Goal: Task Accomplishment & Management: Complete application form

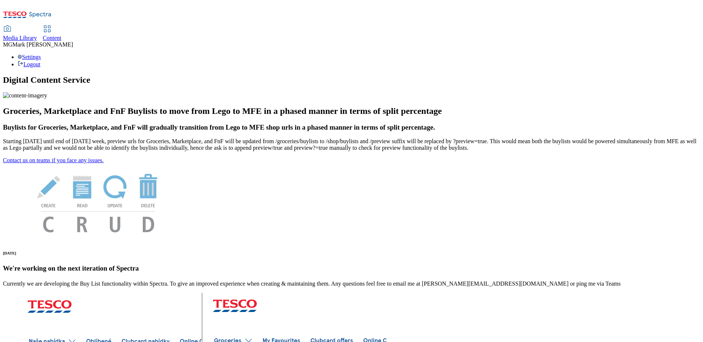
click at [37, 35] on div "Media Library" at bounding box center [20, 38] width 34 height 7
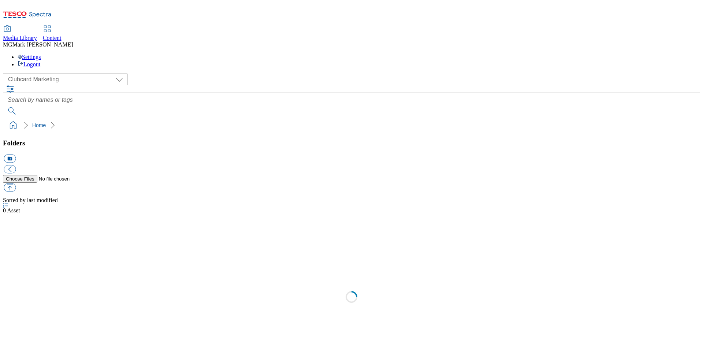
scroll to position [0, 0]
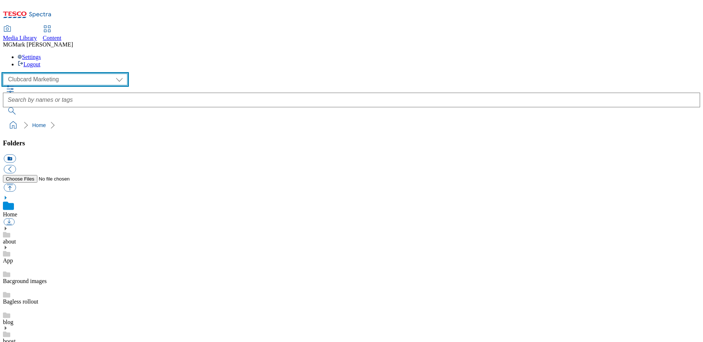
click at [51, 74] on select "Clubcard Marketing Dotcom UK FnF Stores GHS Marketing UK GHS Product UK GHS ROI…" at bounding box center [65, 80] width 124 height 12
select select "flare-ghs-mktg"
click at [5, 74] on select "Clubcard Marketing Dotcom UK FnF Stores GHS Marketing UK GHS Product UK GHS ROI…" at bounding box center [65, 80] width 124 height 12
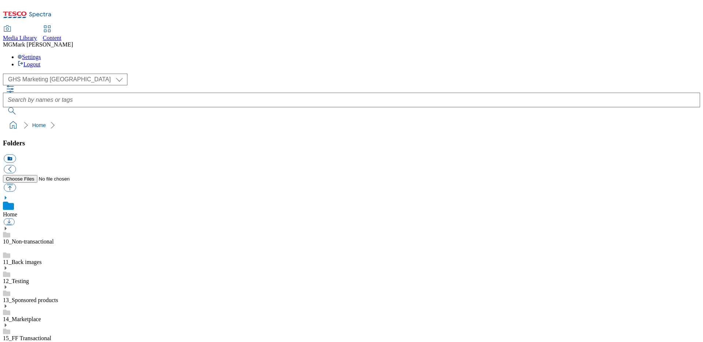
click at [8, 323] on icon at bounding box center [5, 325] width 5 height 5
click at [7, 342] on use at bounding box center [6, 344] width 2 height 4
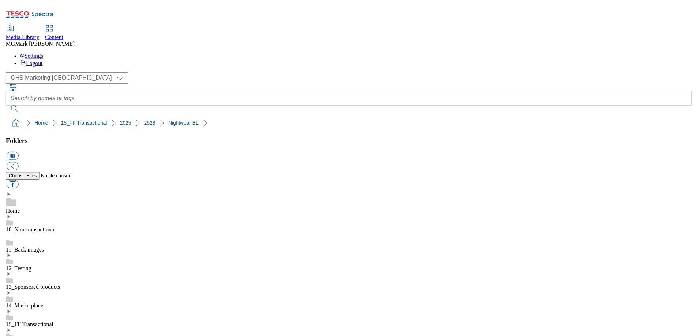
scroll to position [309, 0]
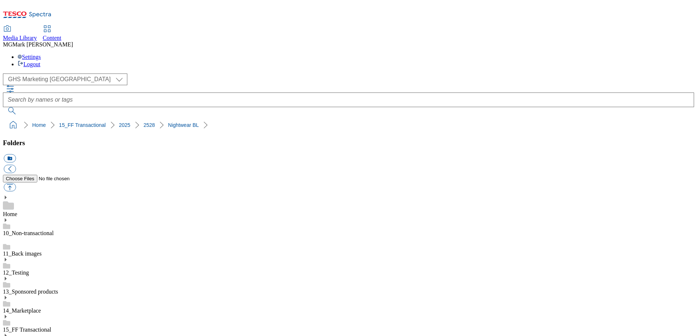
click at [62, 35] on span "Content" at bounding box center [52, 38] width 19 height 6
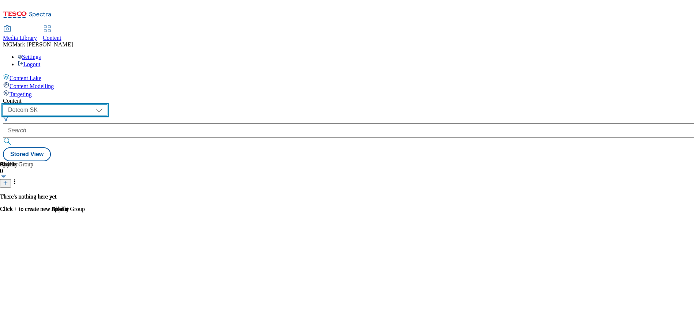
click at [107, 104] on select "Dotcom CZ Dotcom SK ghs-roi ghs-uk Phones UK" at bounding box center [55, 110] width 104 height 12
select select "ghs-uk"
click at [95, 104] on select "Dotcom CZ Dotcom SK ghs-roi ghs-uk Phones UK" at bounding box center [55, 110] width 104 height 12
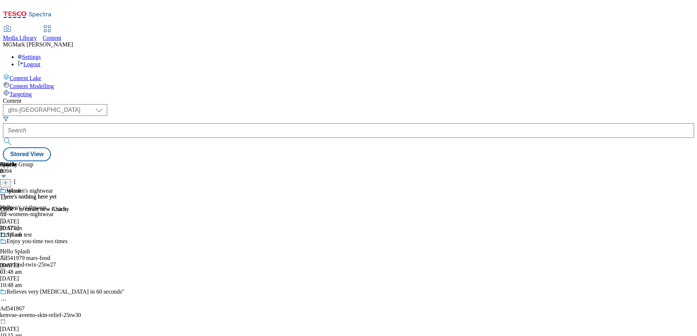
click at [133, 211] on div "fnf-womens-nightwear" at bounding box center [66, 214] width 133 height 7
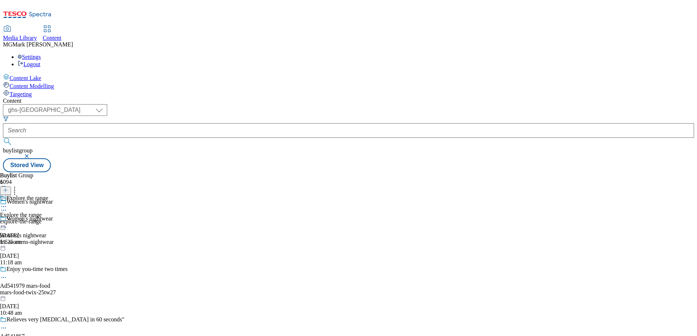
click at [48, 219] on div "explore-the-range" at bounding box center [24, 222] width 48 height 7
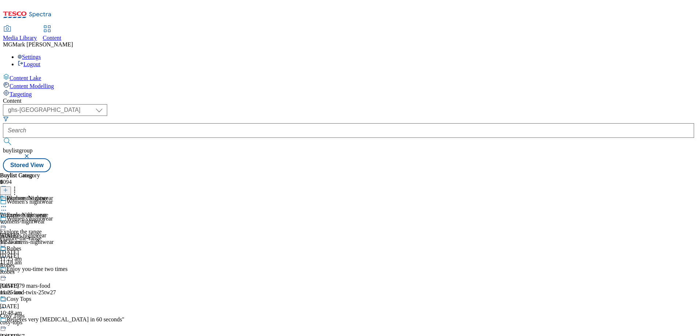
click at [53, 219] on div "womens-nightwear" at bounding box center [26, 222] width 53 height 7
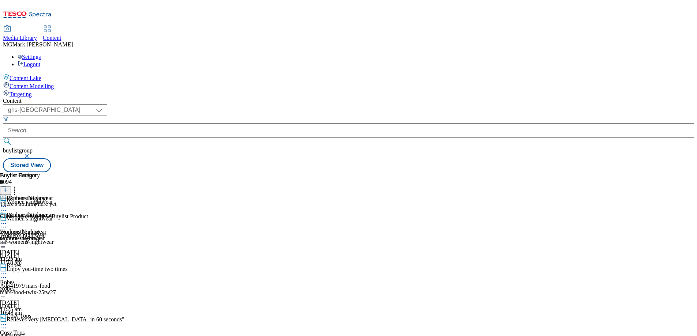
click at [11, 187] on button at bounding box center [5, 191] width 11 height 8
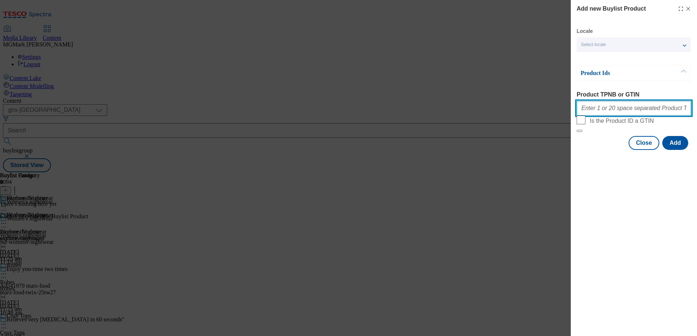
click at [617, 113] on input "Product TPNB or GTIN" at bounding box center [634, 108] width 115 height 15
paste input "96503964 96588897 96588816 96508636 96525120 96510235 96508878 96508694 9650857…"
type input "96503964 96588897 96588816 96508636 96525120 96510235 96508878 96508694 9650857…"
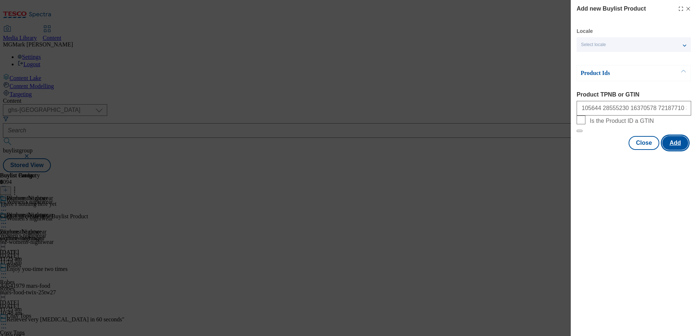
scroll to position [0, 0]
click at [675, 150] on button "Add" at bounding box center [676, 143] width 26 height 14
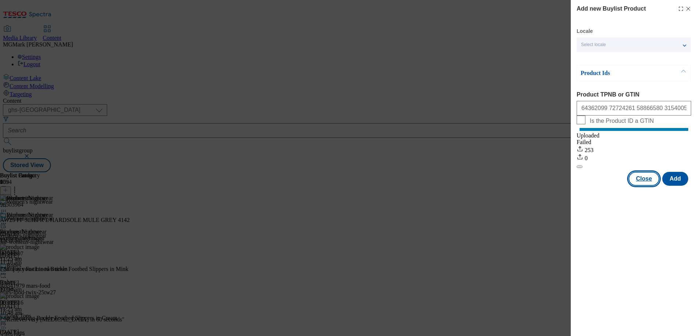
click at [652, 186] on button "Close" at bounding box center [644, 179] width 31 height 14
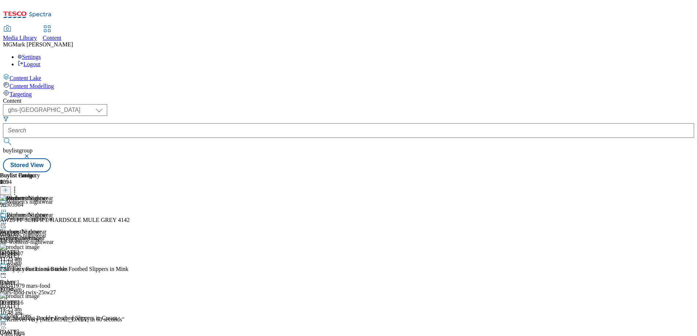
click at [53, 286] on div "Robes" at bounding box center [26, 289] width 53 height 7
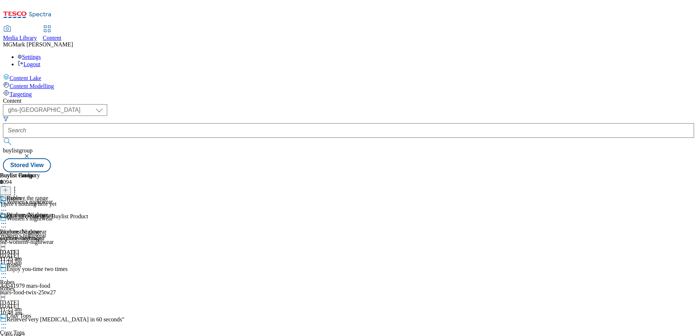
click at [8, 188] on icon at bounding box center [5, 190] width 5 height 5
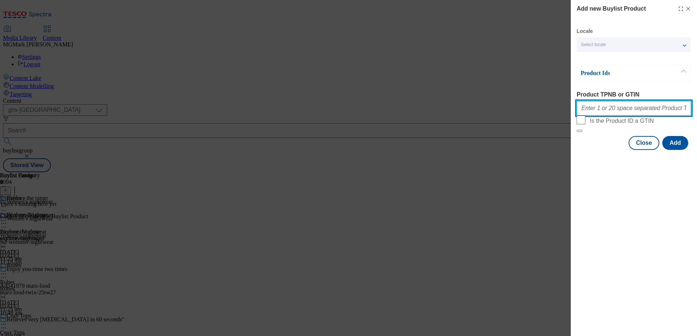
click at [593, 116] on input "Product TPNB or GTIN" at bounding box center [634, 108] width 115 height 15
paste input "96564948 96564990 96564015 96564551 96567254 96564608 96697007 96589049 9656450…"
type input "96564948 96564990 96564015 96564551 96567254 96564608 96697007 96589049 9656450…"
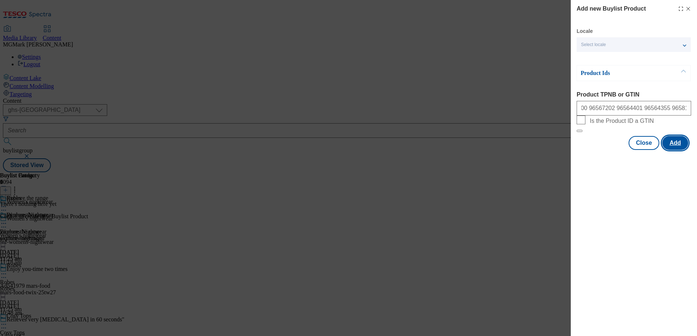
click at [678, 150] on button "Add" at bounding box center [676, 143] width 26 height 14
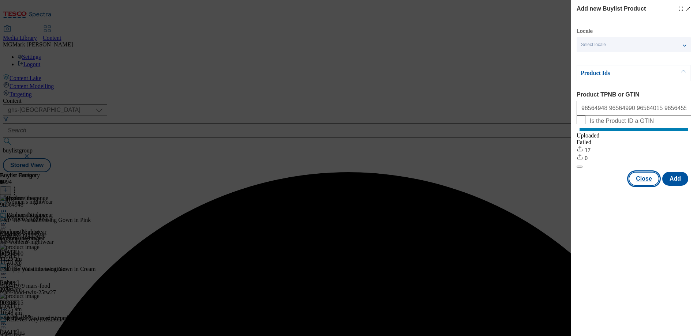
click at [645, 186] on button "Close" at bounding box center [644, 179] width 31 height 14
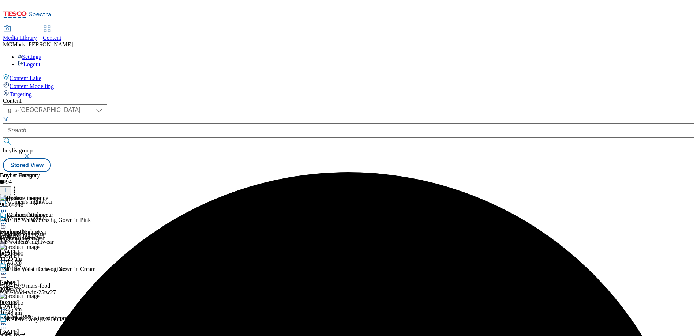
click at [53, 313] on div "Cosy Tops Cosy Tops cosy-tops 29 Aug 2025 11:25 am" at bounding box center [26, 338] width 53 height 51
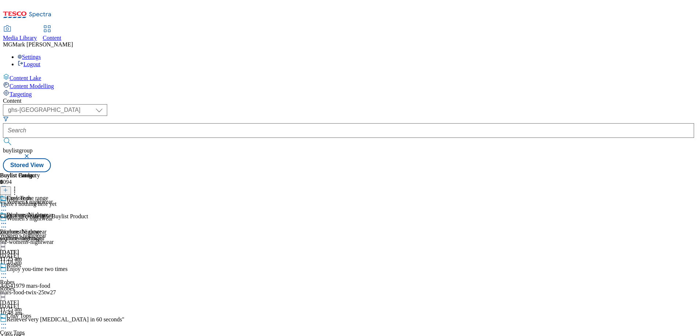
click at [8, 188] on icon at bounding box center [5, 190] width 5 height 5
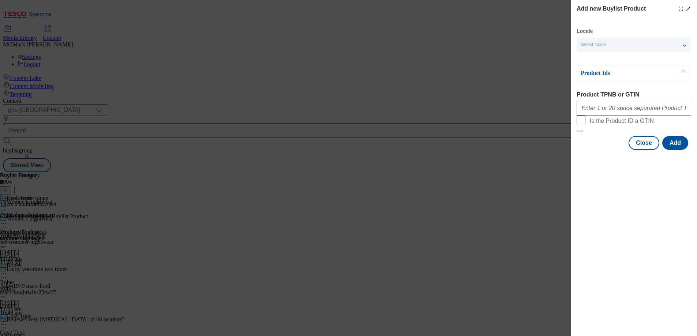
click at [611, 116] on div "Modal" at bounding box center [634, 107] width 115 height 18
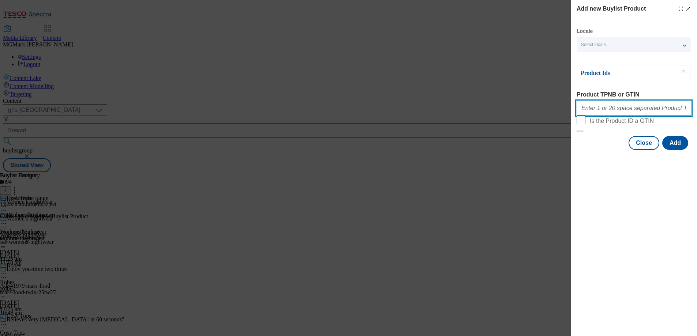
click at [609, 110] on input "Product TPNB or GTIN" at bounding box center [634, 108] width 115 height 15
paste input "96618143 96581294 96944764 96944931 96952830 96957180 96618241 96618195 9661804…"
type input "96618143 96581294 96944764 96944931 96952830 96957180 96618241 96618195 9661804…"
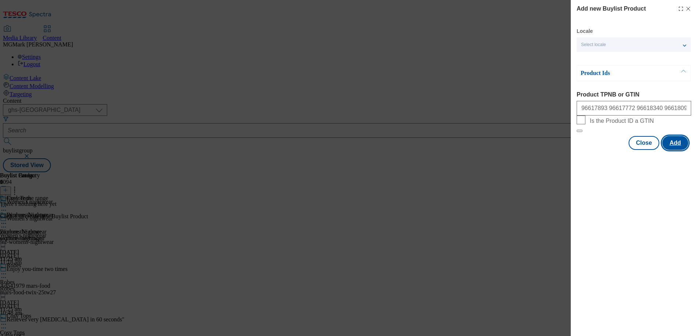
click at [673, 150] on button "Add" at bounding box center [676, 143] width 26 height 14
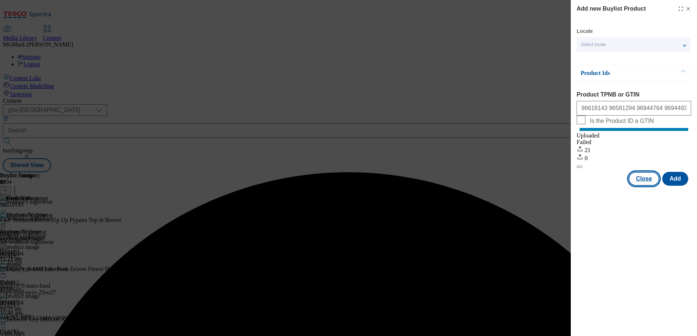
click at [637, 186] on button "Close" at bounding box center [644, 179] width 31 height 14
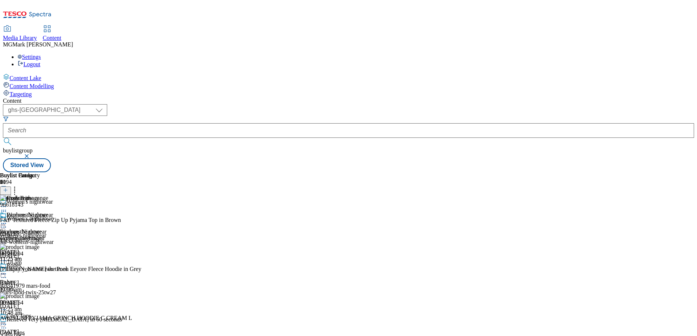
scroll to position [104, 0]
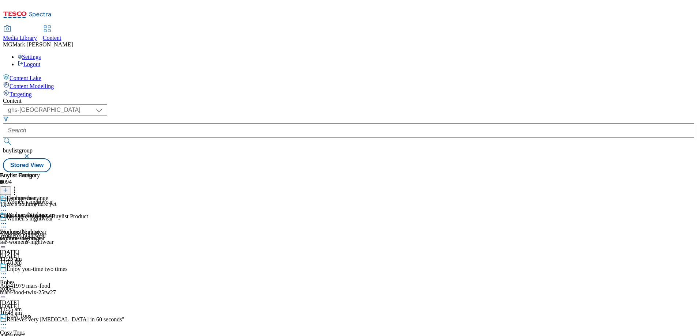
click at [11, 187] on button at bounding box center [5, 191] width 11 height 8
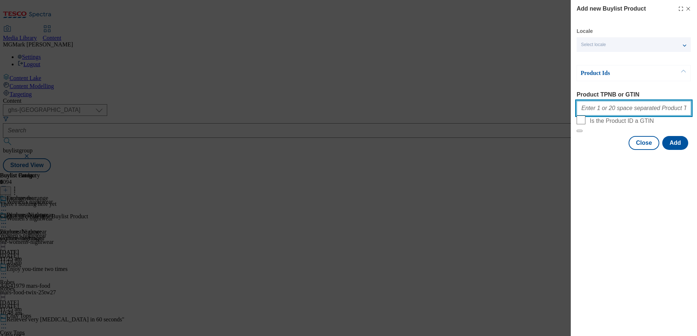
click at [604, 115] on input "Product TPNB or GTIN" at bounding box center [634, 108] width 115 height 15
paste input "96508636 96510235 96508878 96508573 96508452 96572604 96584803 96572909 9658020…"
type input "96508636 96510235 96508878 96508573 96508452 96572604 96584803 96572909 9658020…"
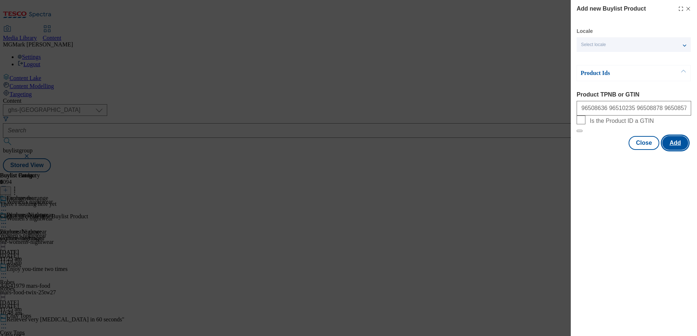
click at [670, 150] on button "Add" at bounding box center [676, 143] width 26 height 14
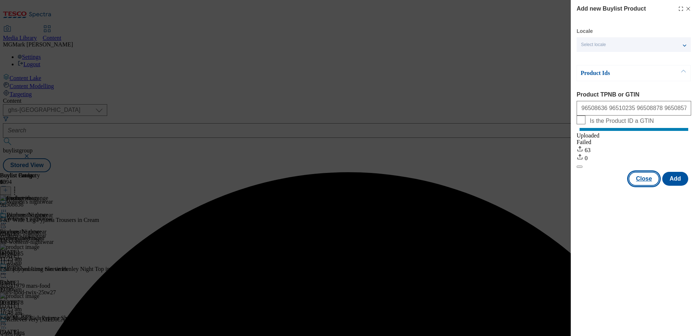
click at [642, 186] on button "Close" at bounding box center [644, 179] width 31 height 14
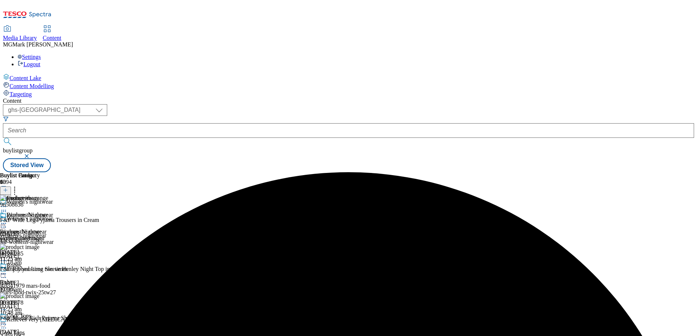
scroll to position [168, 0]
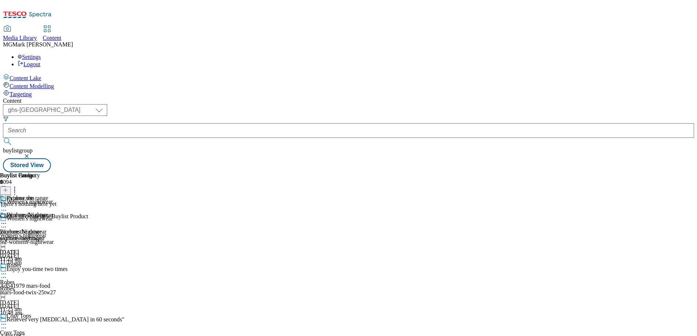
click at [11, 188] on div at bounding box center [5, 191] width 11 height 6
click at [8, 188] on icon at bounding box center [5, 190] width 5 height 5
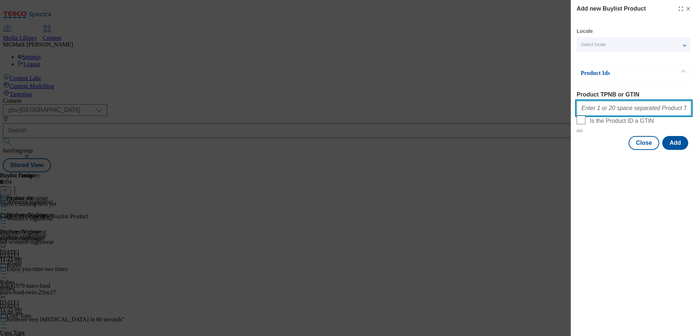
click at [610, 115] on input "Product TPNB or GTIN" at bounding box center [634, 108] width 115 height 15
paste input "96525120 96508390 96608380 96671470 96587218 96577180 96585641 96580329 9659917…"
type input "96525120 96508390 96608380 96671470 96587218 96577180 96585641 96580329 9659917…"
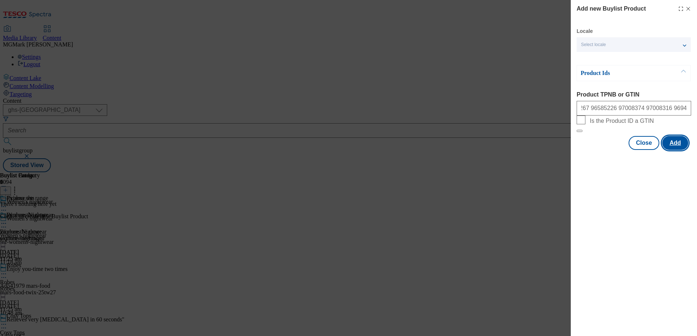
click at [672, 150] on button "Add" at bounding box center [676, 143] width 26 height 14
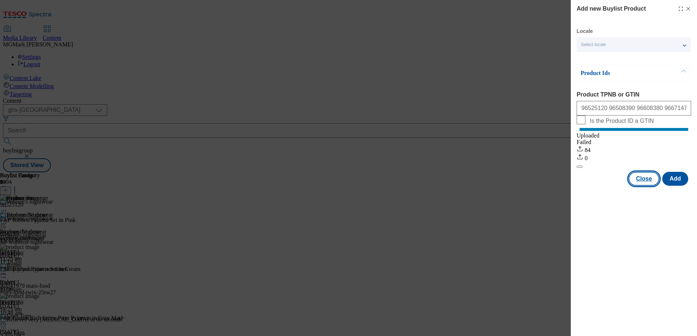
click at [648, 186] on button "Close" at bounding box center [644, 179] width 31 height 14
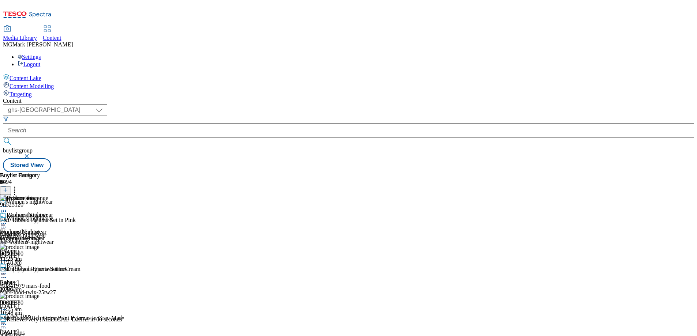
scroll to position [255, 0]
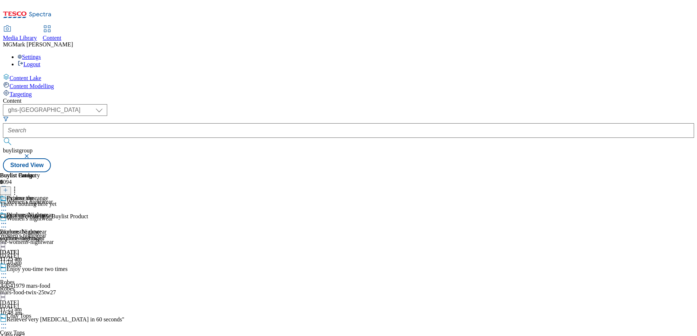
click at [8, 188] on icon at bounding box center [5, 190] width 5 height 5
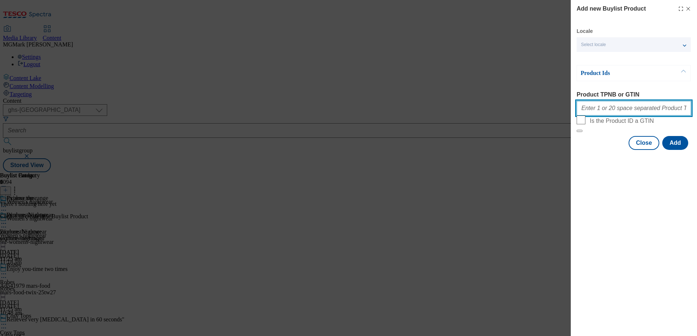
click at [614, 108] on input "Product TPNB or GTIN" at bounding box center [634, 108] width 115 height 15
paste input "96696976 96659186 97076735 97076672 97076009 97075949 96920130 96920078 9656432…"
type input "96696976 96659186 97076735 97076672 97076009 97075949 96920130 96920078 9656432…"
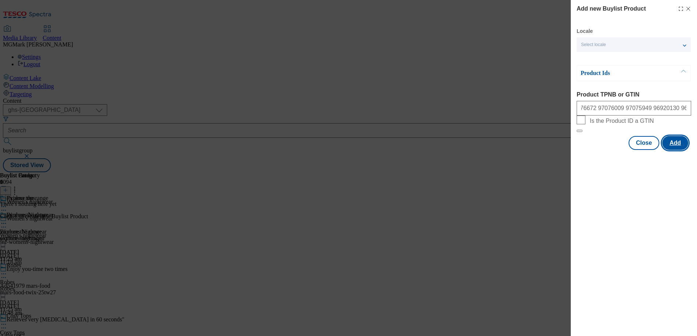
click at [676, 150] on button "Add" at bounding box center [676, 143] width 26 height 14
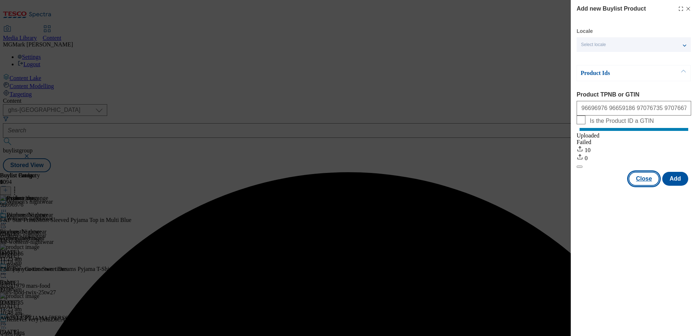
click at [645, 186] on button "Close" at bounding box center [644, 179] width 31 height 14
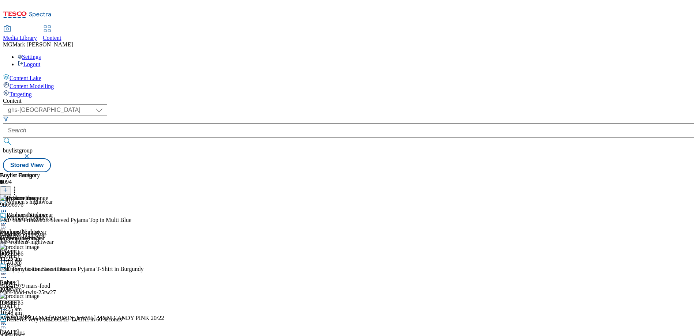
scroll to position [344, 0]
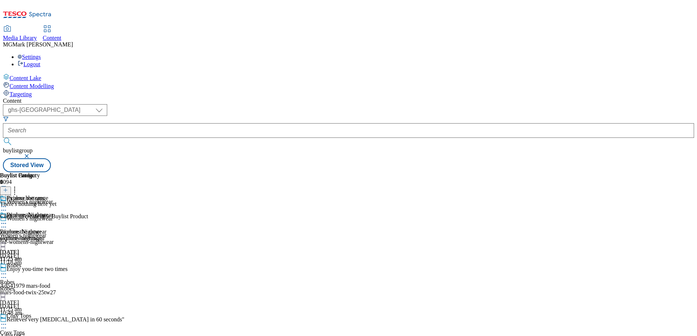
click at [8, 188] on icon at bounding box center [5, 190] width 5 height 5
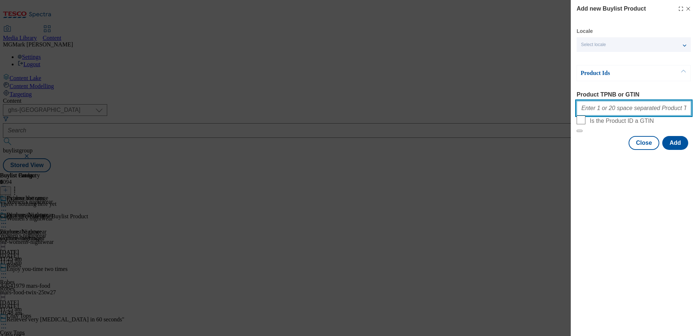
click at [606, 111] on input "Product TPNB or GTIN" at bounding box center [634, 108] width 115 height 15
paste input "96572126 96560929 97076614 97076551 97076499 96894190 96595393 96659232 9665913…"
type input "96572126 96560929 97076614 97076551 97076499 96894190 96595393 96659232 9665913…"
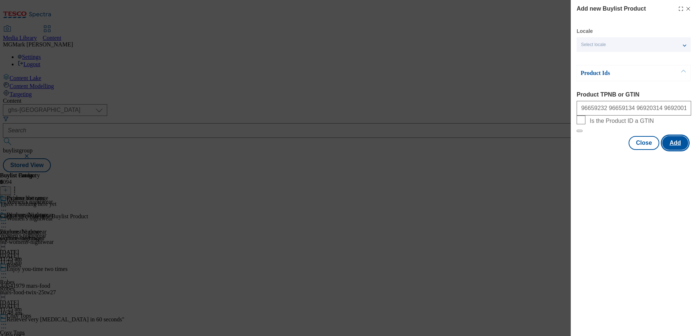
click at [677, 150] on button "Add" at bounding box center [676, 143] width 26 height 14
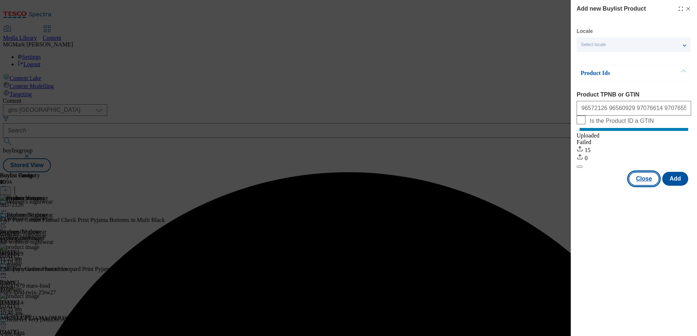
click at [640, 185] on button "Close" at bounding box center [644, 179] width 31 height 14
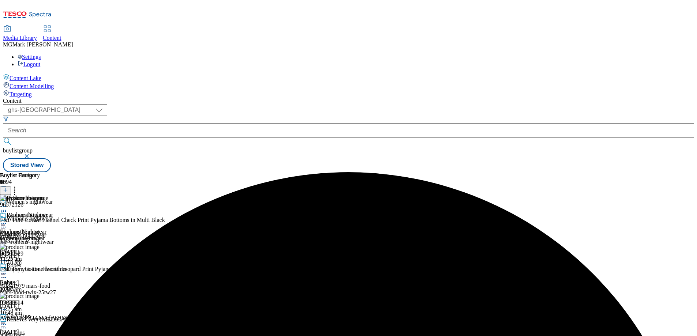
scroll to position [435, 0]
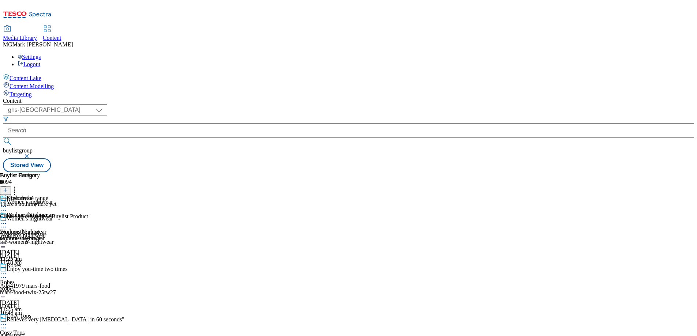
click at [8, 188] on icon at bounding box center [5, 190] width 5 height 5
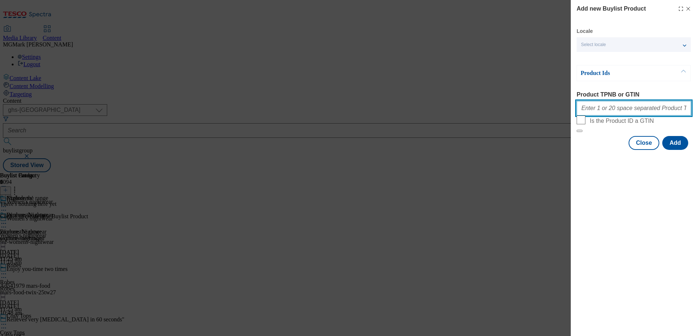
click at [609, 108] on input "Product TPNB or GTIN" at bounding box center [634, 108] width 115 height 15
paste input "96508694 96566952 96572783 96573380 96508757 96566890 96825082 96892761 9707643…"
type input "96508694 96566952 96572783 96573380 96508757 96566890 96825082 96892761 9707643…"
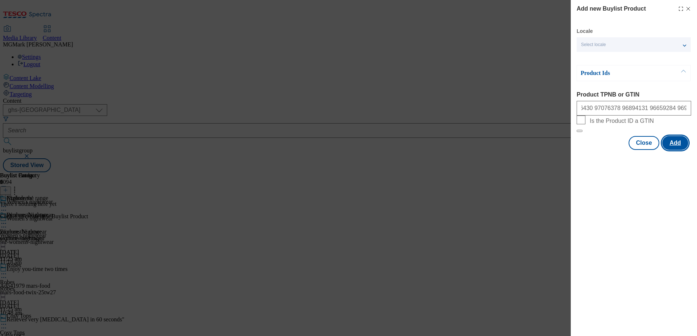
click at [674, 150] on button "Add" at bounding box center [676, 143] width 26 height 14
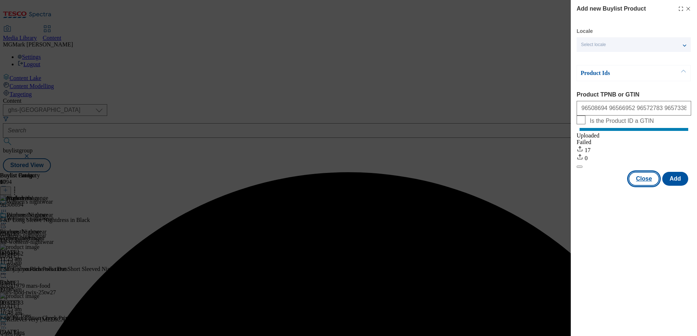
click at [641, 186] on button "Close" at bounding box center [644, 179] width 31 height 14
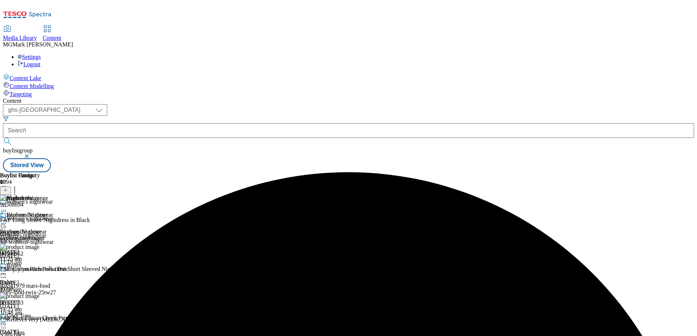
scroll to position [449, 0]
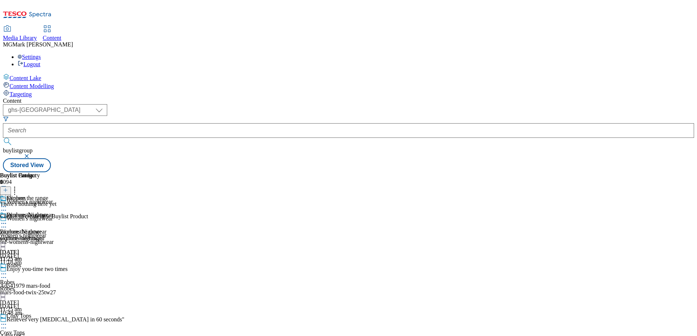
click at [8, 188] on icon at bounding box center [5, 190] width 5 height 5
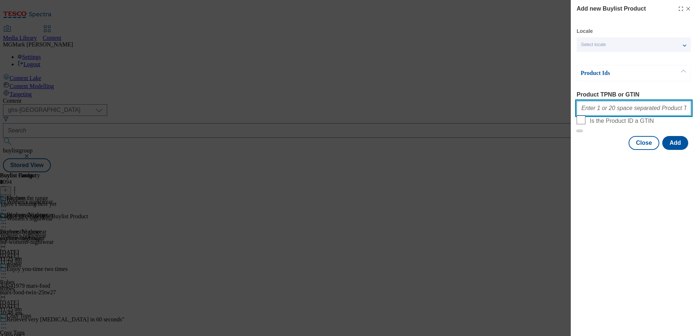
click at [611, 114] on input "Product TPNB or GTIN" at bounding box center [634, 108] width 115 height 15
paste input "96503964 96588897 96588816 96565890 96578926 96581789 96579021 96554442 9656000…"
type input "96503964 96588897 96588816 96565890 96578926 96581789 96579021 96554442 9656000…"
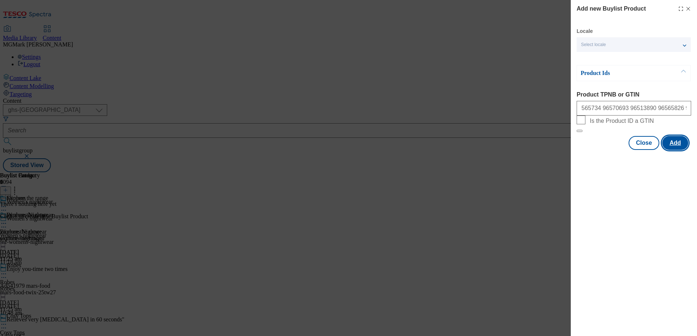
click at [679, 150] on button "Add" at bounding box center [676, 143] width 26 height 14
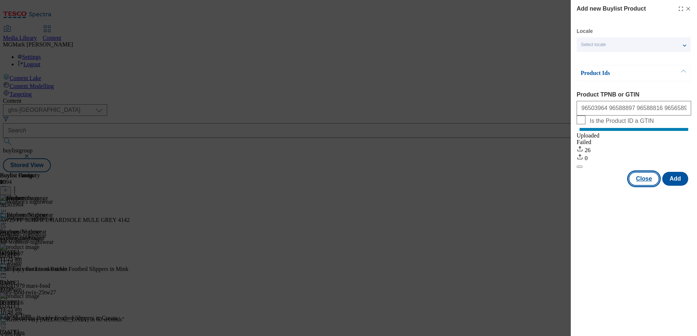
click at [644, 184] on button "Close" at bounding box center [644, 179] width 31 height 14
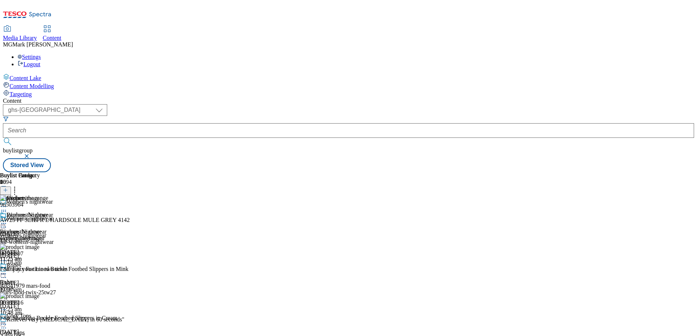
click at [53, 235] on div "womens-nightwear" at bounding box center [26, 238] width 53 height 7
click at [7, 220] on icon at bounding box center [3, 223] width 7 height 7
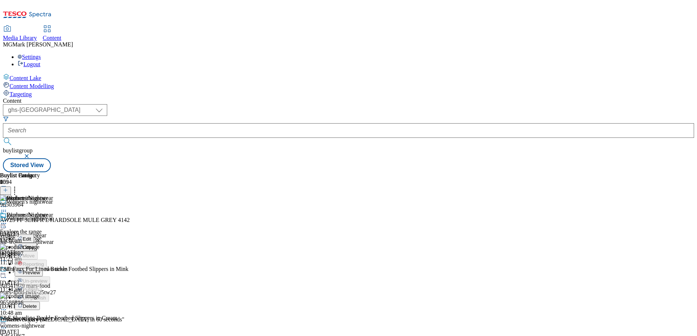
click at [40, 270] on span "Preview" at bounding box center [31, 272] width 17 height 5
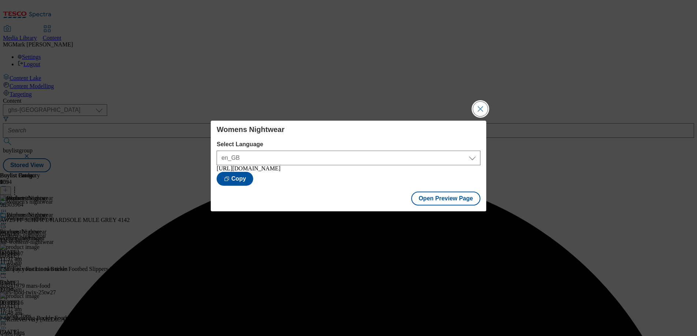
click at [478, 113] on button "Close Modal" at bounding box center [480, 109] width 15 height 15
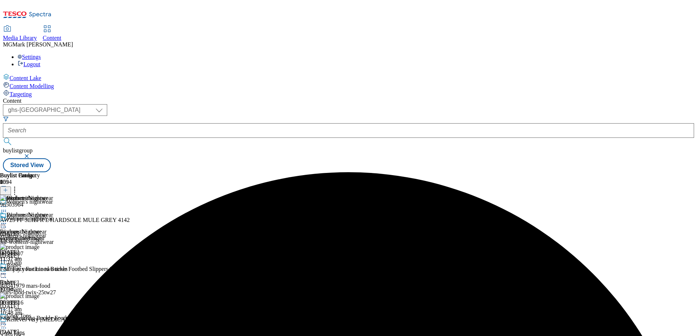
click at [7, 271] on icon at bounding box center [3, 274] width 7 height 7
click at [48, 263] on div "Explore the range Explore the range explore-the-range 29 Aug 2025 11:37 am" at bounding box center [24, 237] width 48 height 51
click at [53, 286] on div "Robes" at bounding box center [26, 289] width 53 height 7
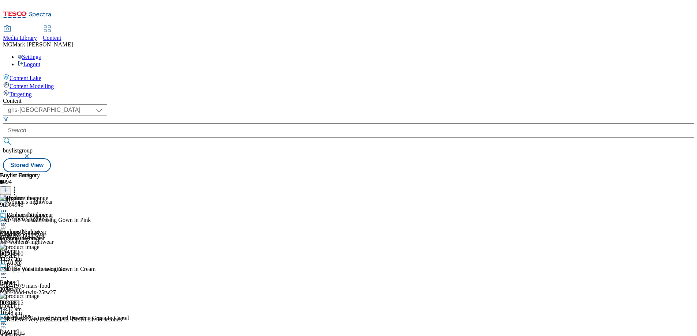
click at [53, 263] on div "Robes Robes Robes 29 Aug 2025 11:37 am" at bounding box center [26, 288] width 53 height 51
click at [7, 271] on icon at bounding box center [3, 274] width 7 height 7
click at [48, 263] on div "Explore the range Explore the range explore-the-range 29 Aug 2025 11:37 am" at bounding box center [24, 237] width 48 height 51
click at [53, 336] on div "cosy-tops" at bounding box center [26, 339] width 53 height 7
click at [7, 321] on icon at bounding box center [3, 324] width 7 height 7
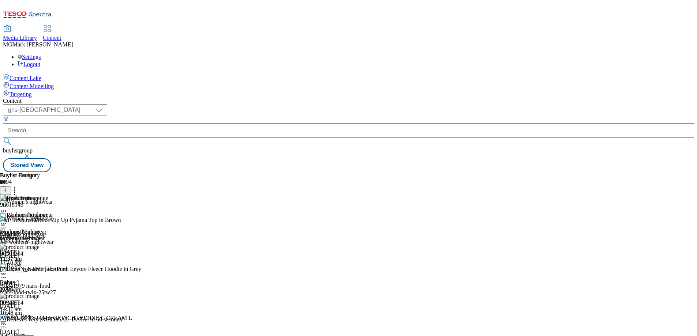
scroll to position [82, 0]
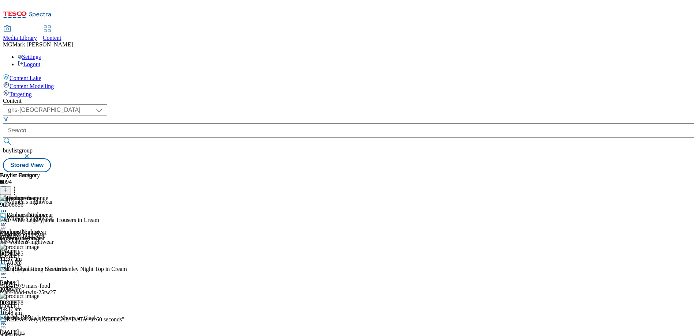
click at [53, 336] on div "cosy-tops" at bounding box center [26, 339] width 53 height 7
click at [7, 220] on icon at bounding box center [3, 223] width 7 height 7
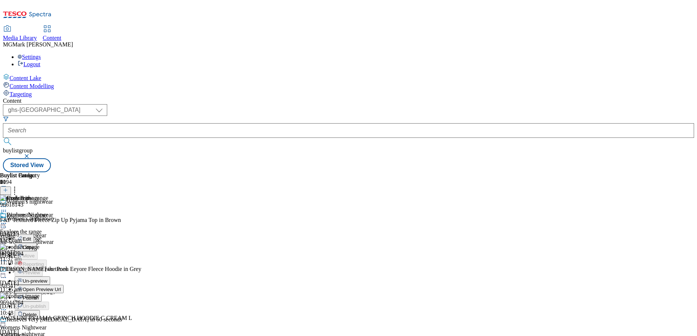
click at [61, 287] on span "Open Preview Url" at bounding box center [42, 289] width 38 height 5
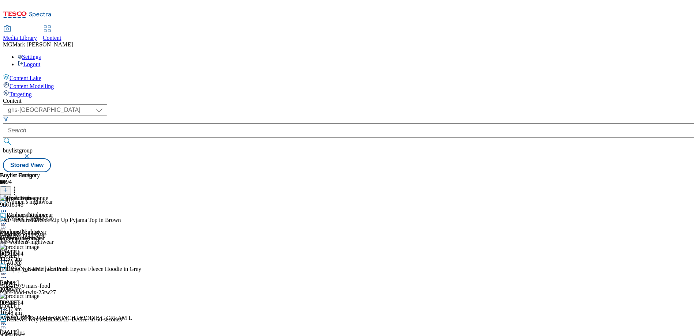
click at [7, 220] on icon at bounding box center [3, 223] width 7 height 7
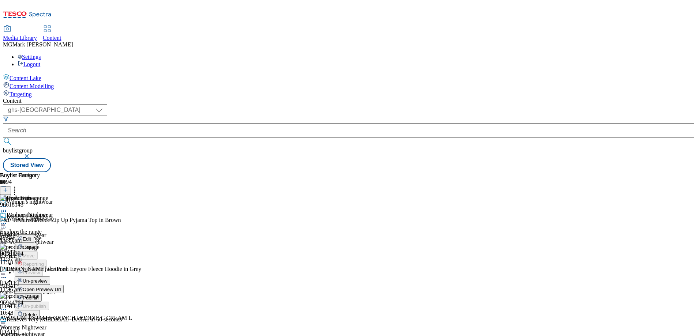
click at [34, 235] on button "Edit" at bounding box center [24, 239] width 19 height 8
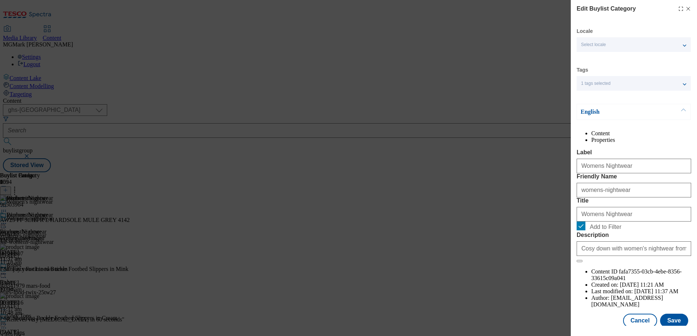
scroll to position [24, 0]
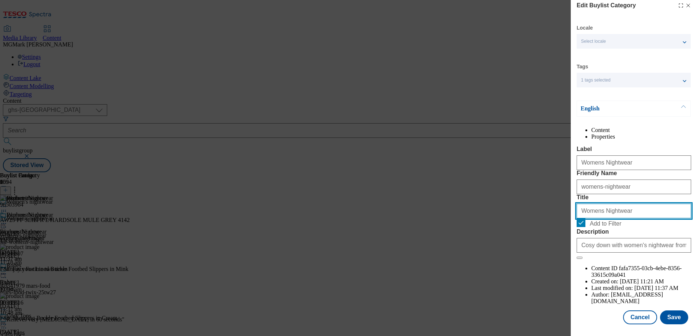
click at [602, 219] on input "Womens Nightwear" at bounding box center [634, 211] width 115 height 15
type input "Womens nightwear"
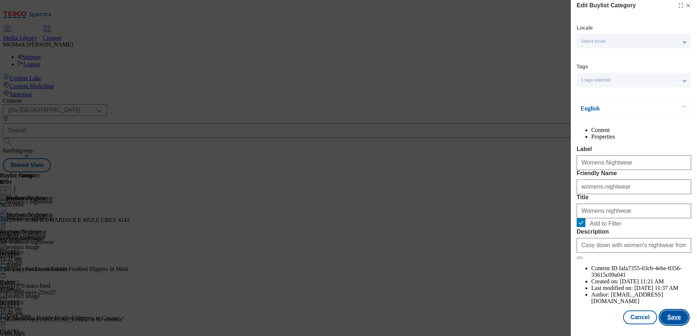
click at [675, 317] on button "Save" at bounding box center [674, 318] width 28 height 14
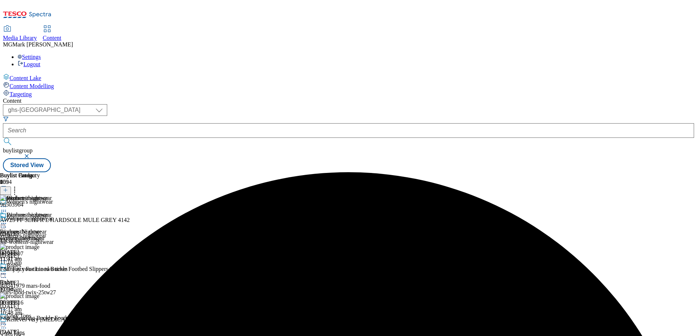
click at [7, 220] on icon at bounding box center [3, 223] width 7 height 7
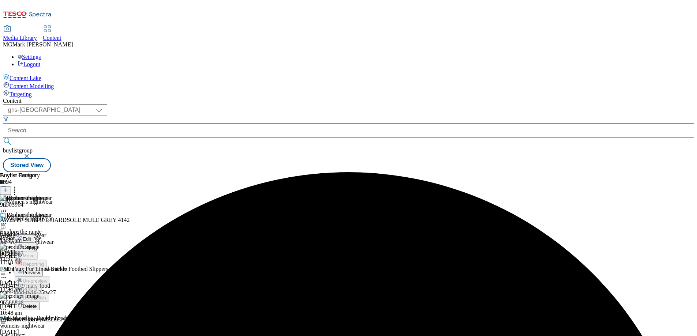
click at [43, 268] on button "Preview" at bounding box center [29, 272] width 28 height 8
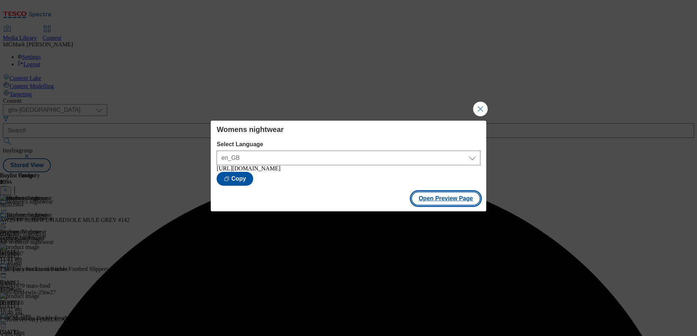
click at [447, 200] on button "Open Preview Page" at bounding box center [446, 199] width 69 height 14
click at [481, 106] on button "Close Modal" at bounding box center [480, 109] width 15 height 15
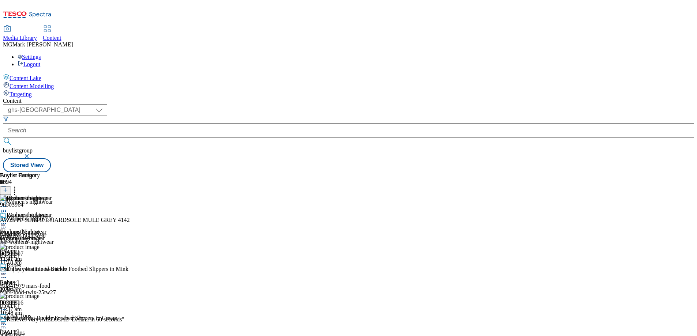
scroll to position [53, 0]
click at [7, 321] on icon at bounding box center [3, 324] width 7 height 7
click at [64, 336] on li "Edit" at bounding box center [39, 340] width 49 height 8
click at [7, 321] on icon at bounding box center [3, 324] width 7 height 7
click at [31, 338] on span "Edit" at bounding box center [27, 340] width 8 height 5
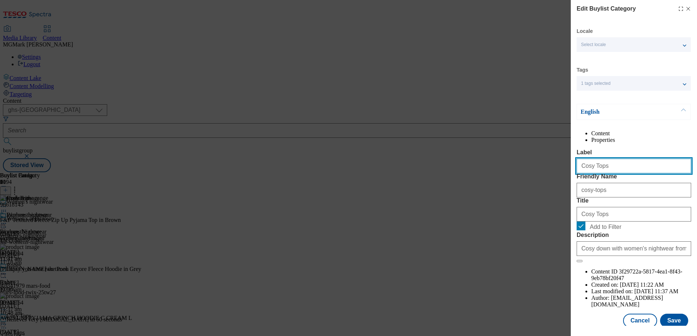
click at [594, 174] on input "Cosy Tops" at bounding box center [634, 166] width 115 height 15
type input "Cosy tops"
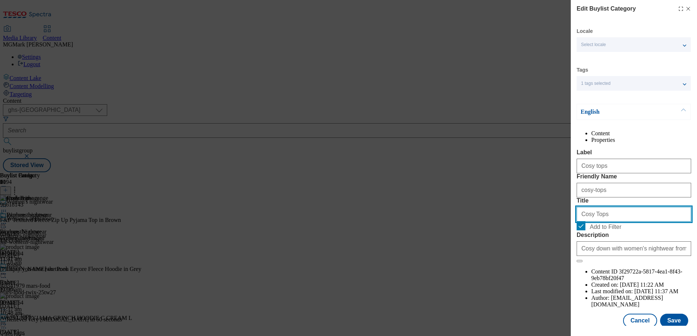
click at [594, 222] on input "Cosy Tops" at bounding box center [634, 214] width 115 height 15
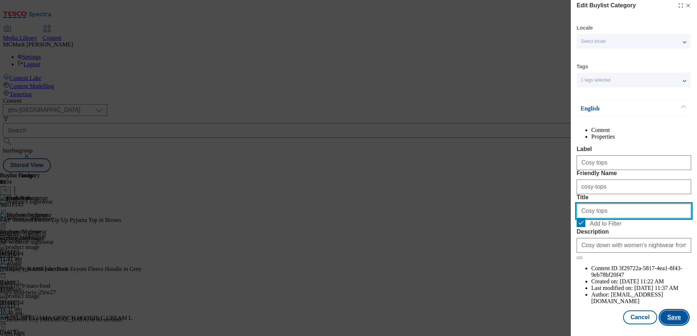
type input "Cosy tops"
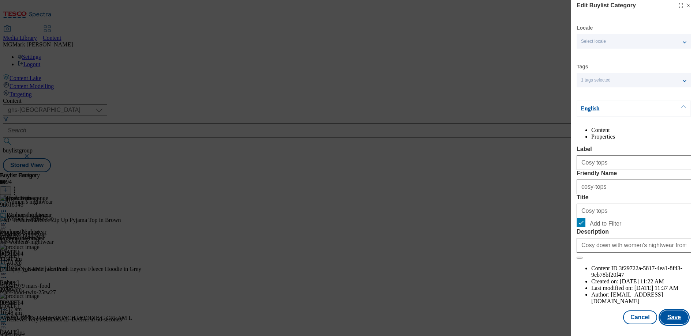
click at [673, 314] on button "Save" at bounding box center [674, 318] width 28 height 14
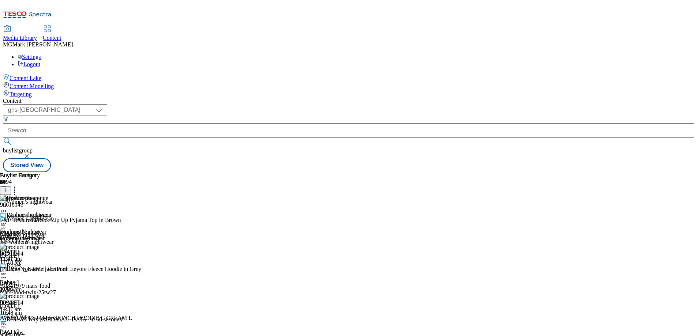
scroll to position [0, 0]
click at [52, 321] on div at bounding box center [26, 325] width 52 height 9
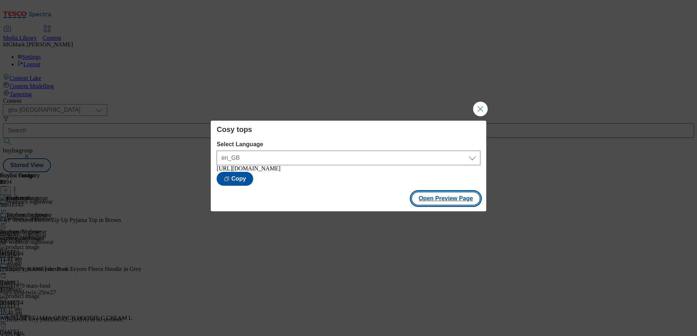
click at [435, 198] on button "Open Preview Page" at bounding box center [446, 199] width 69 height 14
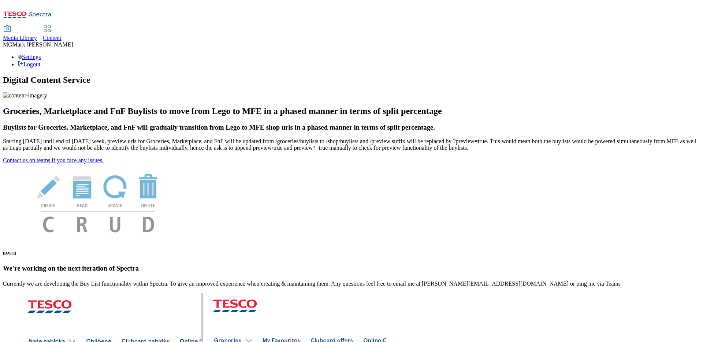
click at [62, 35] on div "Content" at bounding box center [52, 38] width 19 height 7
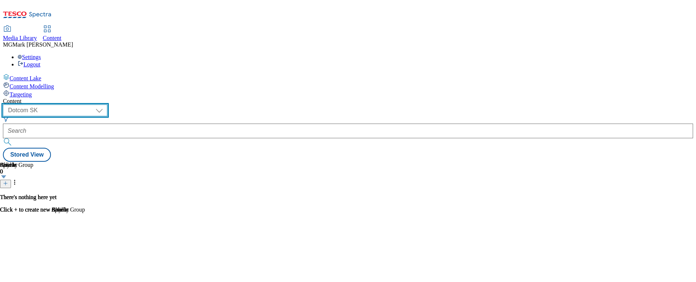
click at [107, 104] on select "Dotcom CZ Dotcom SK ghs-roi ghs-uk Phones [GEOGRAPHIC_DATA]" at bounding box center [55, 110] width 104 height 12
select select "ghs-[GEOGRAPHIC_DATA]"
click at [95, 104] on select "Dotcom CZ Dotcom SK ghs-roi ghs-uk Phones [GEOGRAPHIC_DATA]" at bounding box center [55, 110] width 104 height 12
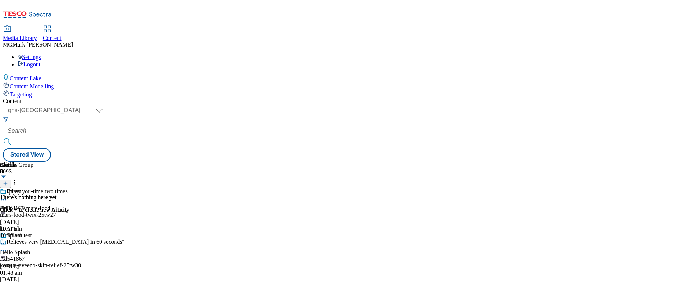
click at [354, 104] on div "( optional ) Dotcom CZ Dotcom SK ghs-roi ghs-uk Phones UK ghs-uk Stored View" at bounding box center [348, 132] width 690 height 57
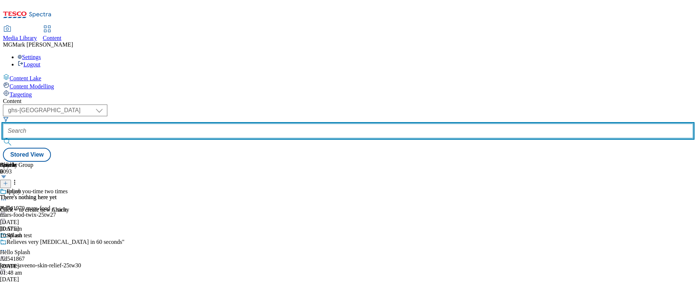
click at [178, 123] on input "text" at bounding box center [348, 130] width 690 height 15
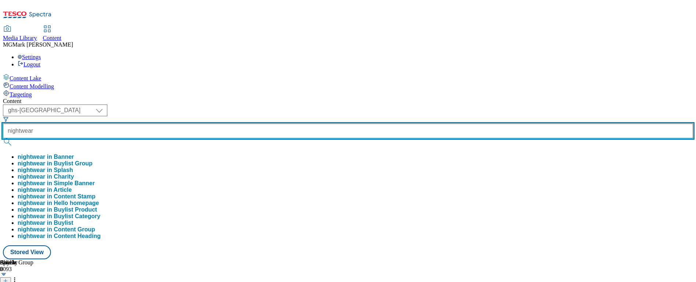
type input "nightwear"
click at [3, 138] on button "submit" at bounding box center [8, 141] width 10 height 7
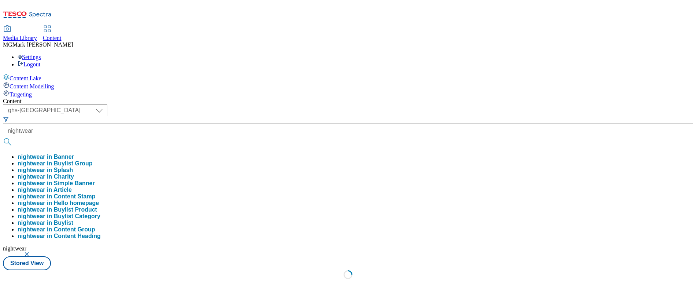
click at [258, 98] on div "Content" at bounding box center [348, 101] width 690 height 7
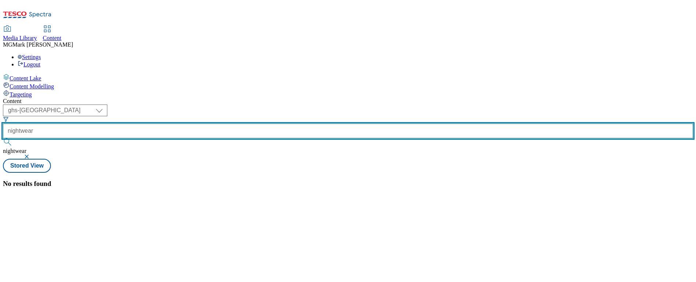
click at [192, 123] on div "nightwear" at bounding box center [348, 135] width 690 height 24
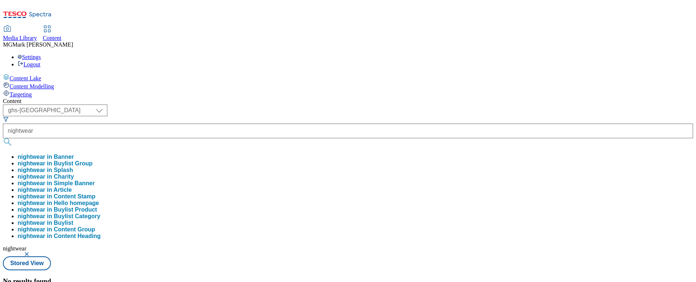
click at [74, 153] on button "nightwear in Banner" at bounding box center [46, 156] width 56 height 7
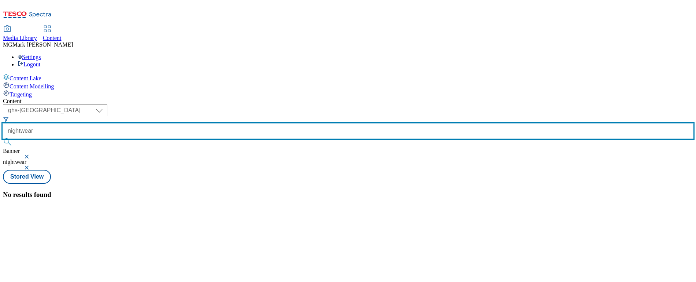
click at [192, 123] on input "nightwear" at bounding box center [348, 130] width 690 height 15
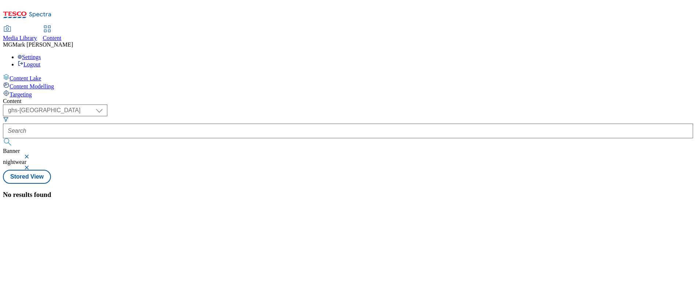
click at [31, 154] on button "button" at bounding box center [27, 156] width 7 height 4
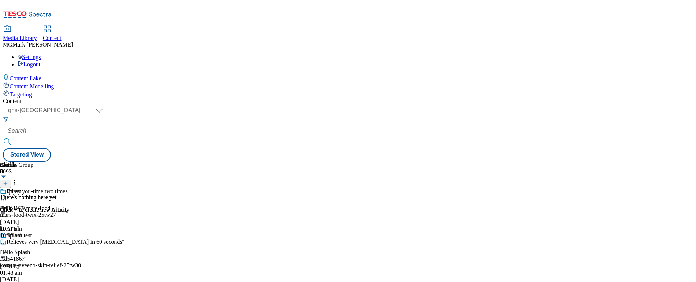
scroll to position [172, 0]
click at [107, 104] on select "Dotcom CZ Dotcom SK ghs-roi ghs-uk Phones UK" at bounding box center [55, 110] width 104 height 12
click at [95, 104] on select "Dotcom CZ Dotcom SK ghs-roi ghs-uk Phones UK" at bounding box center [55, 110] width 104 height 12
click at [11, 179] on button at bounding box center [5, 183] width 11 height 8
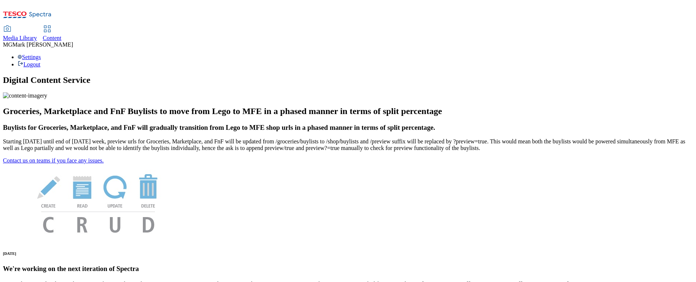
click at [62, 35] on div "Content" at bounding box center [52, 38] width 19 height 7
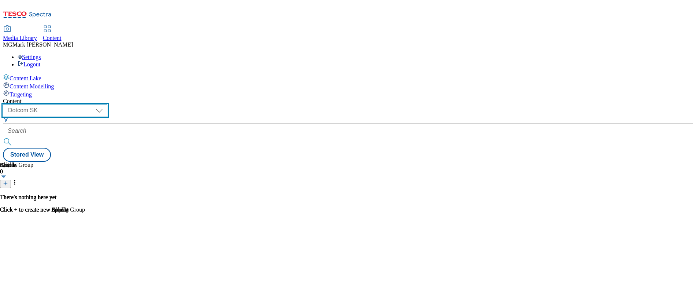
click at [107, 104] on select "Dotcom CZ Dotcom SK ghs-roi ghs-uk Phones UK" at bounding box center [55, 110] width 104 height 12
select select "ghs-uk"
click at [95, 104] on select "Dotcom CZ Dotcom SK ghs-roi ghs-uk Phones UK" at bounding box center [55, 110] width 104 height 12
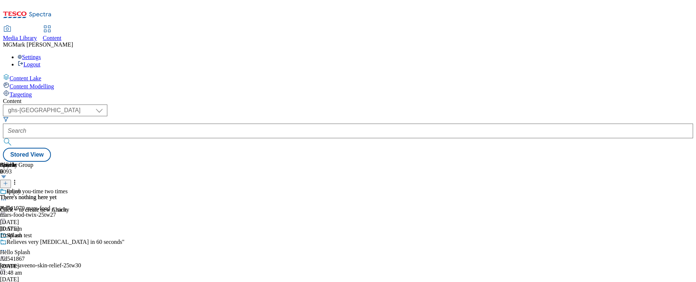
click at [8, 180] on icon at bounding box center [5, 182] width 5 height 5
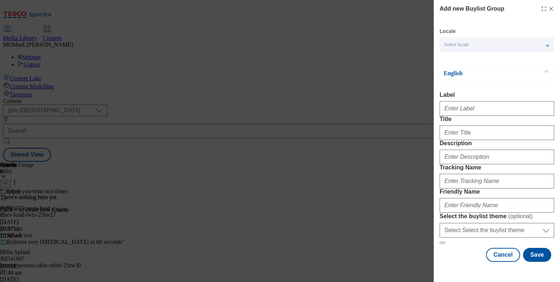
click at [480, 50] on div "Select locale" at bounding box center [497, 44] width 114 height 15
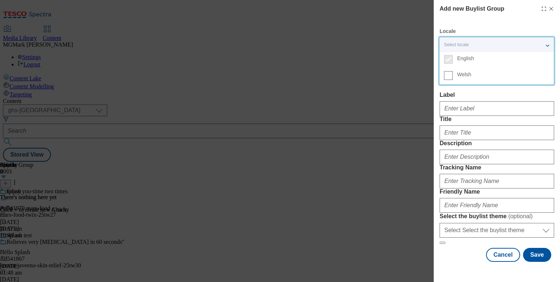
click at [484, 21] on div "Add new Buylist Group Locale Select locale English Welsh English Label Title De…" at bounding box center [497, 132] width 115 height 257
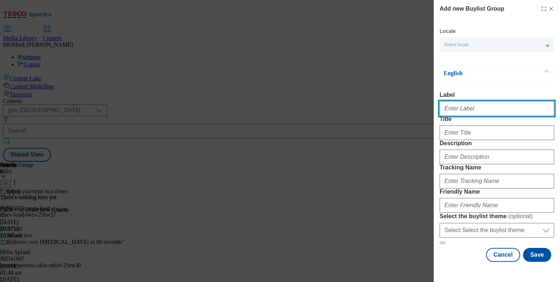
click at [466, 116] on input "Label" at bounding box center [497, 108] width 115 height 15
paste input "Women's nightwear"
type input "Women's nightwear"
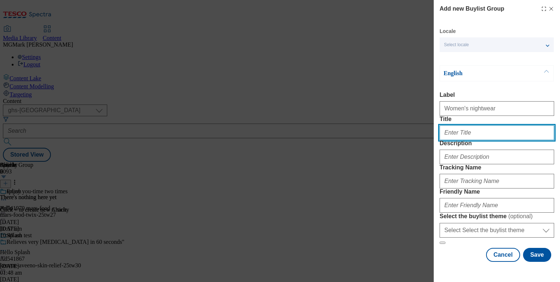
click at [460, 140] on input "Title" at bounding box center [497, 132] width 115 height 15
paste input "Women's nightwear"
type input "Women's nightwear"
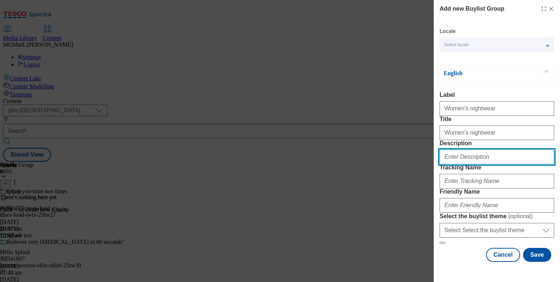
click at [464, 164] on input "Description" at bounding box center [497, 156] width 115 height 15
paste input "Cosy down with women's nightwear from F&F. Explore a range of pyjamas, nighties…"
drag, startPoint x: 528, startPoint y: 185, endPoint x: 466, endPoint y: 183, distance: 62.3
click at [466, 164] on input "Cosy down with women's nightwear from F&F. Explore a range of pyjamas, nighties…" at bounding box center [497, 156] width 115 height 15
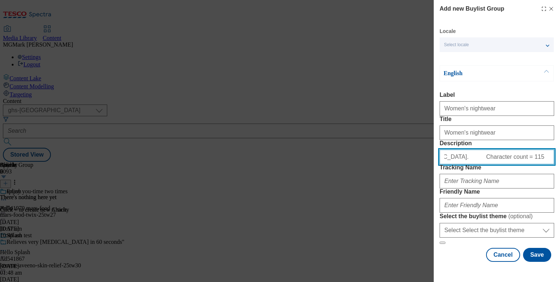
scroll to position [0, 327]
drag, startPoint x: 517, startPoint y: 187, endPoint x: 410, endPoint y: 189, distance: 107.7
click at [410, 189] on div "Add new Buylist Group Locale Select locale English Welsh English Label Women's …" at bounding box center [280, 141] width 560 height 282
click at [457, 164] on input "Cosy down with women's nightwear from F&F. Explore a range of pyjamas, nighties…" at bounding box center [497, 156] width 115 height 15
type input "Cosy down with women's nightwear from F&F. Explore a range of pyjamas, nighties…"
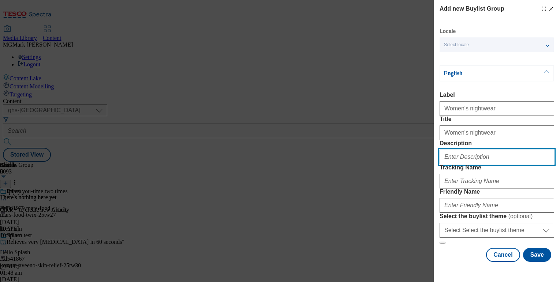
scroll to position [0, 0]
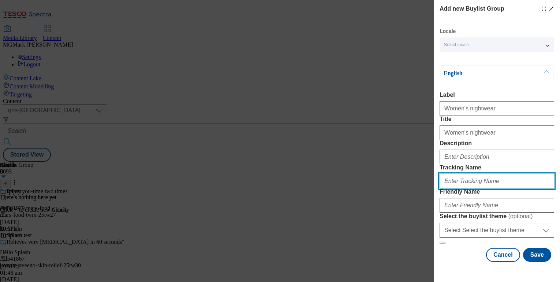
click at [463, 188] on input "Tracking Name" at bounding box center [497, 181] width 115 height 15
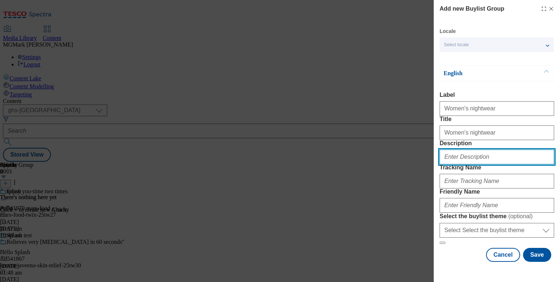
click at [449, 164] on input "Description" at bounding box center [497, 156] width 115 height 15
paste input "Cosy down with women's nightwear from F&F. Explore a range of pyjamas, nighties…"
type input "Cosy down with women's nightwear from F&F. Explore a range of pyjamas, nighties…"
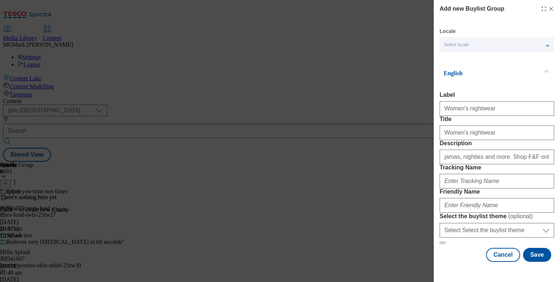
scroll to position [0, 0]
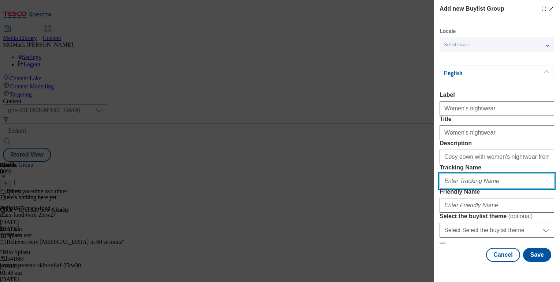
click at [466, 188] on input "Tracking Name" at bounding box center [497, 181] width 115 height 15
paste input "fnf_hub_nightwear_womens"
type input "fnf_hub_nightwear_womens"
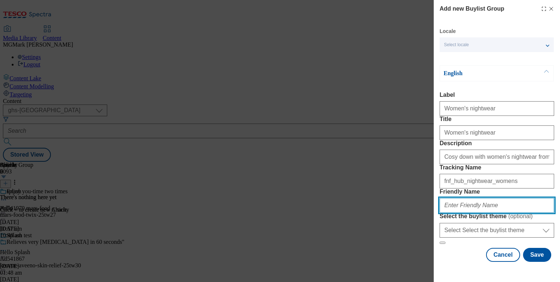
click at [468, 212] on input "Friendly Name" at bounding box center [497, 205] width 115 height 15
click at [445, 212] on input "womens-nightwear" at bounding box center [497, 205] width 115 height 15
type input "ff-womens-nightwear"
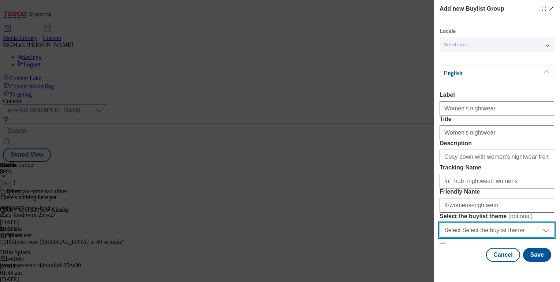
click at [473, 235] on select "Select Select the buylist theme default fandf" at bounding box center [497, 230] width 115 height 15
select select "fandf"
click at [440, 227] on select "Select Select the buylist theme default fandf" at bounding box center [497, 230] width 115 height 15
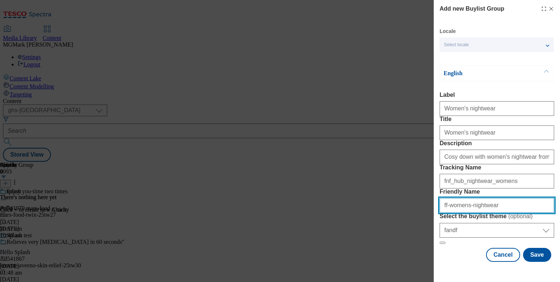
click at [446, 198] on input "ff-womens-nightwear" at bounding box center [497, 205] width 115 height 15
type input "fnf-womens-nightwear"
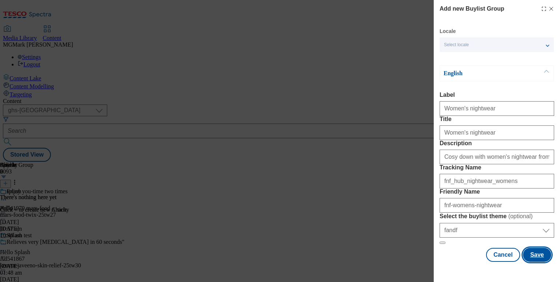
click at [539, 261] on button "Save" at bounding box center [537, 254] width 28 height 14
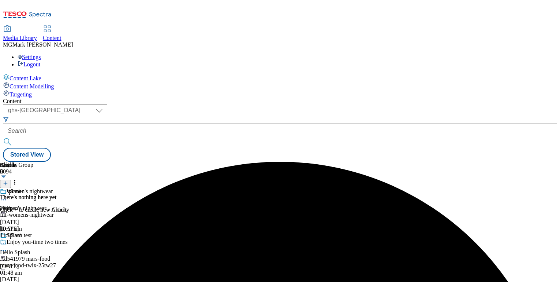
click at [133, 211] on div "fnf-womens-nightwear" at bounding box center [66, 214] width 133 height 7
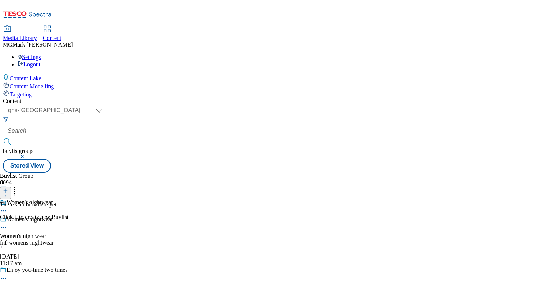
click at [7, 224] on icon at bounding box center [3, 227] width 7 height 7
click at [34, 238] on button "Edit" at bounding box center [24, 242] width 19 height 8
select select "fandf"
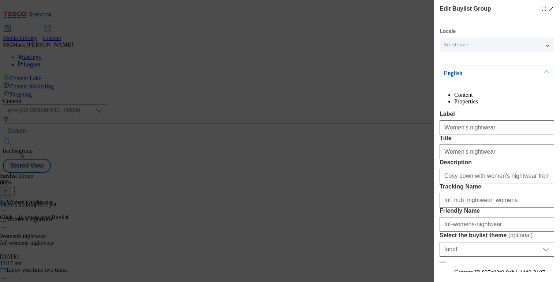
scroll to position [93, 0]
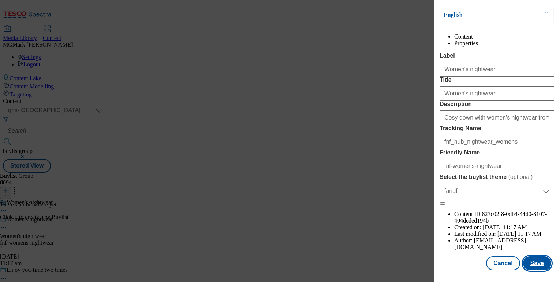
click at [538, 260] on button "Save" at bounding box center [537, 263] width 28 height 14
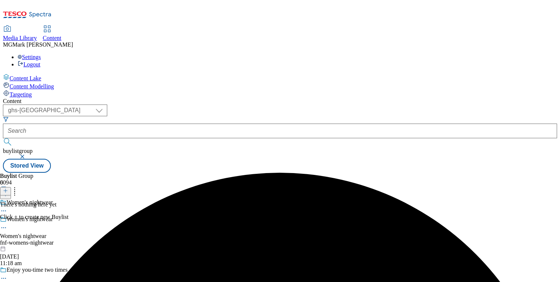
click at [11, 188] on div at bounding box center [5, 191] width 11 height 6
click at [7, 190] on line at bounding box center [6, 190] width 4 height 0
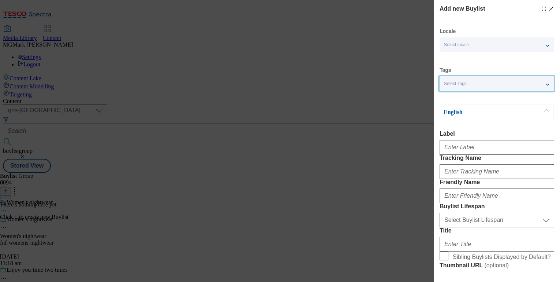
click at [465, 84] on span "Select Tags" at bounding box center [455, 83] width 23 height 5
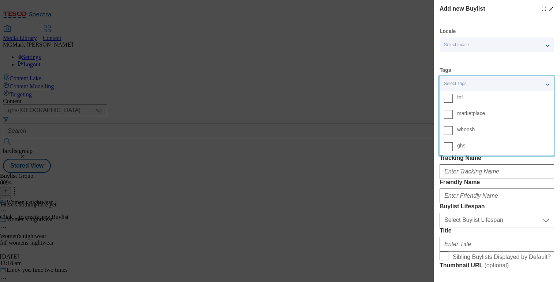
click at [457, 97] on label "fnf" at bounding box center [497, 99] width 114 height 16
click at [453, 97] on input "fnf" at bounding box center [448, 98] width 9 height 9
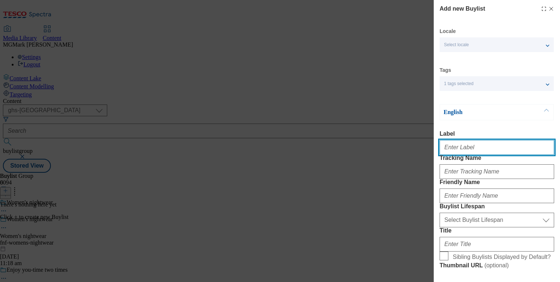
click at [478, 143] on input "Label" at bounding box center [497, 147] width 115 height 15
type input "Explore the range"
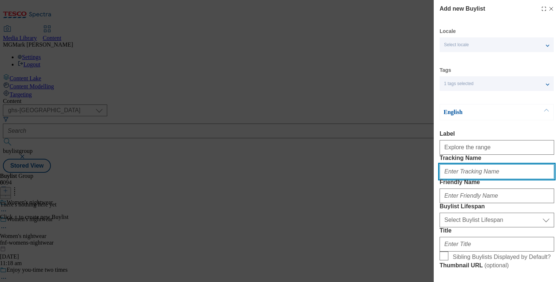
click at [494, 179] on input "Tracking Name" at bounding box center [497, 171] width 115 height 15
paste input "fnf_hub_nightwear_womens"
type input "fnf_hub_nightwear_womens"
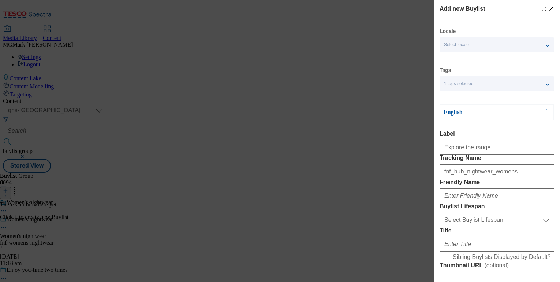
click at [470, 203] on div "Modal" at bounding box center [497, 194] width 115 height 18
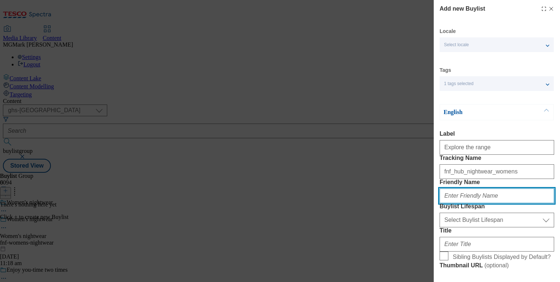
click at [469, 203] on input "Friendly Name" at bounding box center [497, 195] width 115 height 15
type input "w"
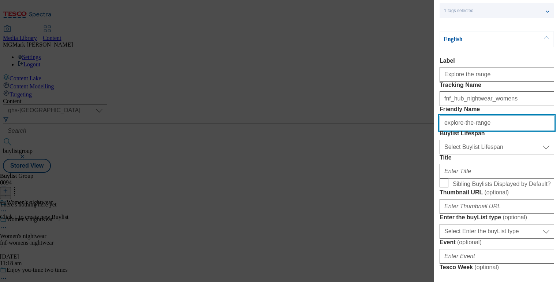
scroll to position [75, 0]
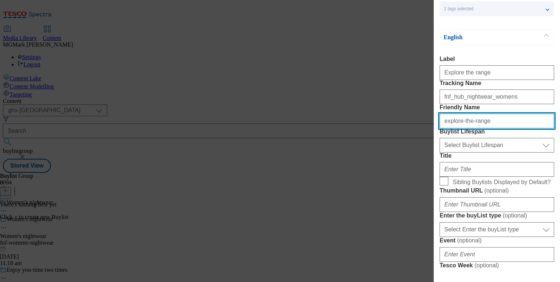
type input "explore-the-range"
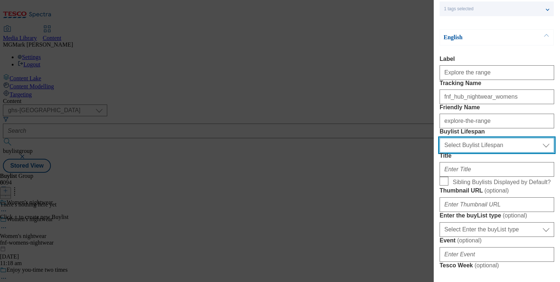
click at [466, 152] on select "Select Buylist Lifespan evergreen seasonal tactical" at bounding box center [497, 145] width 115 height 15
click at [440, 152] on select "Select Buylist Lifespan evergreen seasonal tactical" at bounding box center [497, 145] width 115 height 15
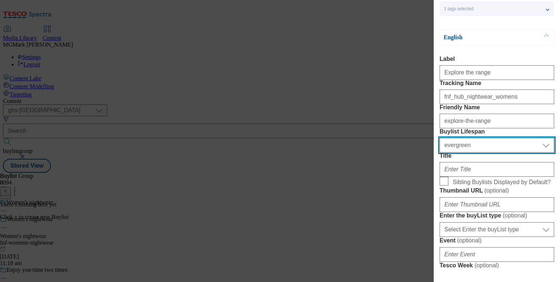
click at [476, 152] on select "Select Buylist Lifespan evergreen seasonal tactical" at bounding box center [497, 145] width 115 height 15
select select "tactical"
click at [440, 152] on select "Select Buylist Lifespan evergreen seasonal tactical" at bounding box center [497, 145] width 115 height 15
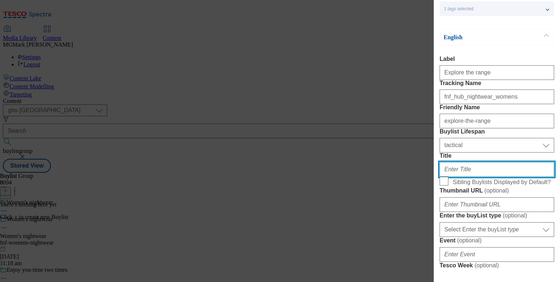
click at [460, 176] on input "Title" at bounding box center [497, 169] width 115 height 15
paste input "fnf_hub_nightwear_womens"
type input "fnf_hub_nightwear_womens"
paste input "Explore the range"
drag, startPoint x: 483, startPoint y: 221, endPoint x: 635, endPoint y: 219, distance: 151.6
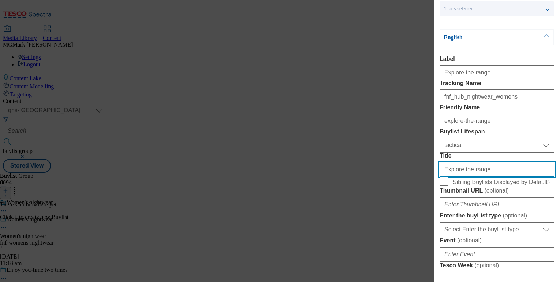
click at [560, 175] on html "Icons icon_account icon_add icon_backward_link icon_basket icon_benefits icon_c…" at bounding box center [280, 87] width 560 height 175
type input "Explore the range"
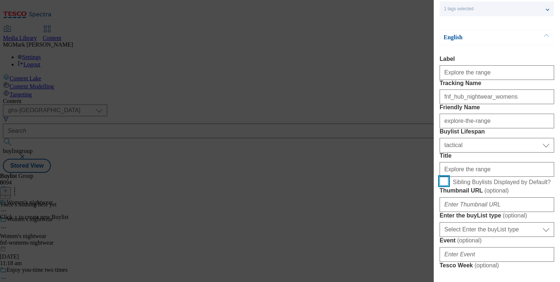
click at [440, 185] on input "Sibling Buylists Displayed by Default?" at bounding box center [444, 180] width 9 height 9
checkbox input "true"
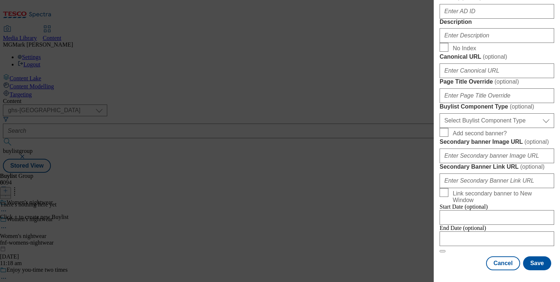
scroll to position [570, 0]
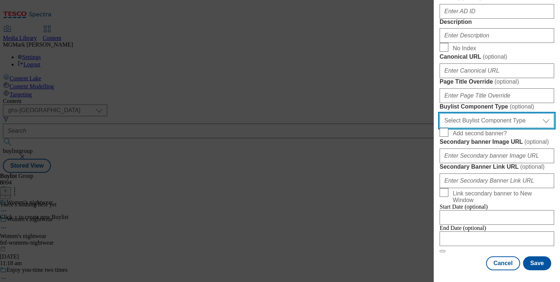
click at [475, 128] on select "Select Buylist Component Type Banner Competition Header Meal" at bounding box center [497, 120] width 115 height 15
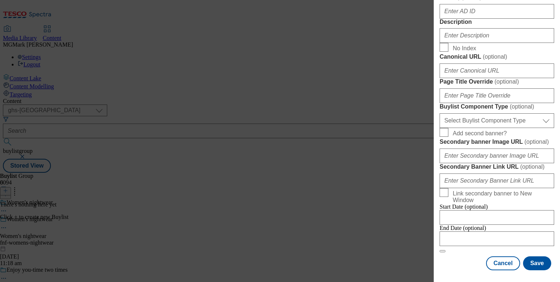
select select "Banner"
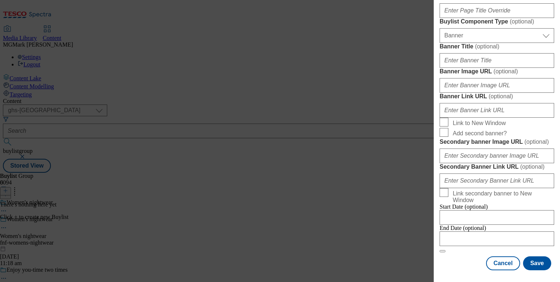
scroll to position [580, 0]
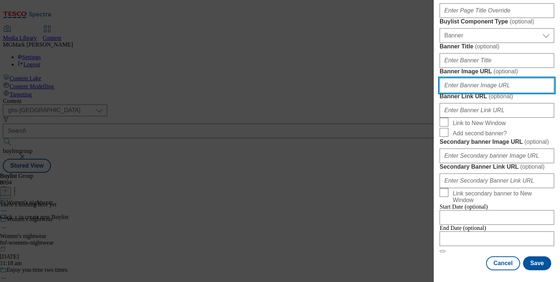
click at [473, 93] on input "Banner Image URL ( optional )" at bounding box center [497, 85] width 115 height 15
paste input "https://digitalcontent.api.tesco.com/v2/media/ghs-mktg/3970e87c-6310-4dba-8aa5-…"
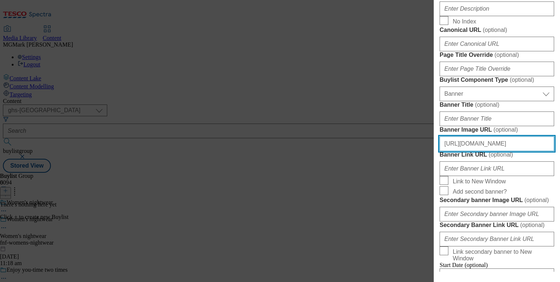
scroll to position [417, 0]
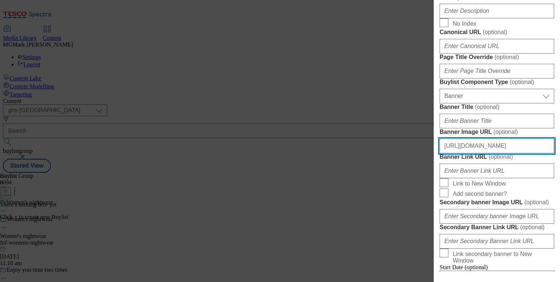
type input "https://digitalcontent.api.tesco.com/v2/media/ghs-mktg/3970e87c-6310-4dba-8aa5-…"
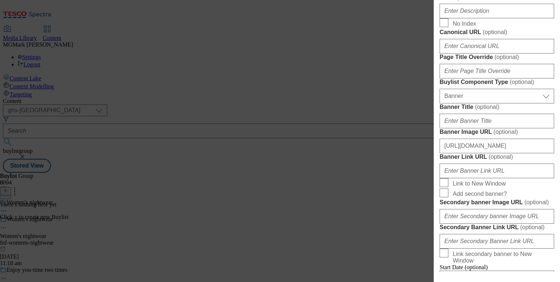
scroll to position [0, 0]
click at [459, 18] on input "Description" at bounding box center [497, 11] width 115 height 15
paste input "Cosy down with women's nightwear from F&F. Explore a range of pyjamas, nighties…"
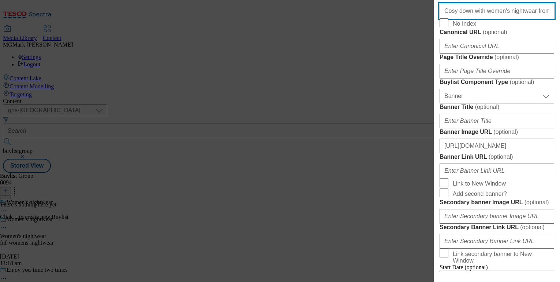
scroll to position [0, 177]
drag, startPoint x: 505, startPoint y: 159, endPoint x: 573, endPoint y: 160, distance: 68.9
click at [560, 160] on html "Icons icon_account icon_add icon_backward_link icon_basket icon_benefits icon_c…" at bounding box center [280, 87] width 560 height 175
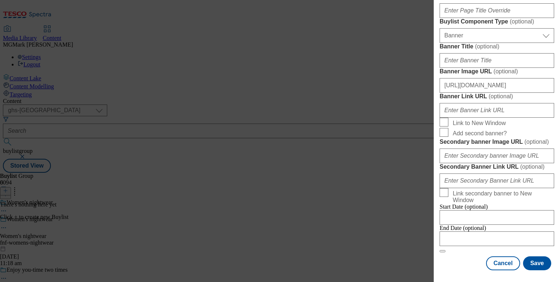
scroll to position [785, 0]
type input "Cosy down with women's nightwear from F&F. Explore a range of pyjamas, nighties…"
click at [534, 263] on button "Save" at bounding box center [537, 263] width 28 height 14
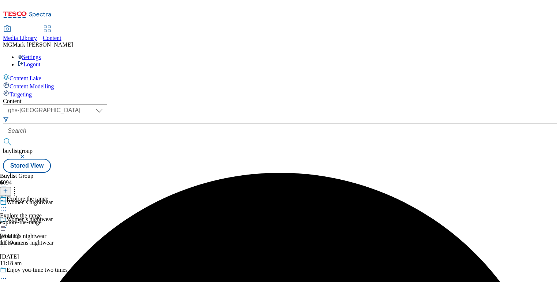
click at [48, 219] on div "explore-the-range" at bounding box center [24, 222] width 48 height 7
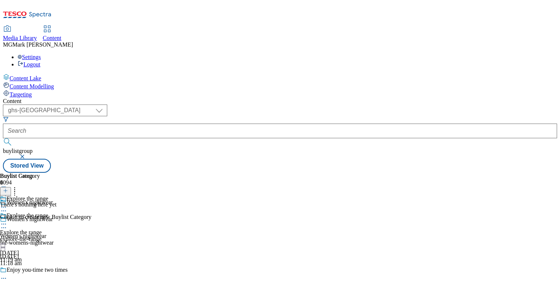
click at [8, 188] on icon at bounding box center [5, 190] width 5 height 5
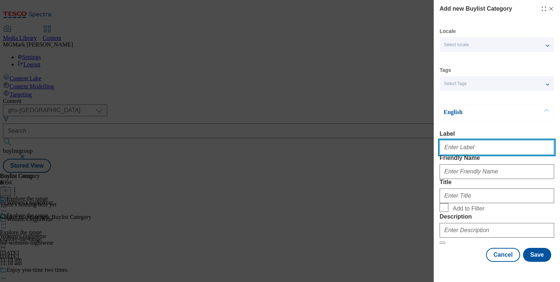
click at [466, 152] on input "Label" at bounding box center [497, 147] width 115 height 15
paste input "Womens Nightwear"
type input "Womens Nightwear"
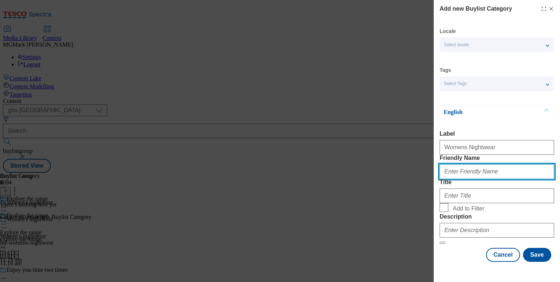
click at [474, 179] on input "Friendly Name" at bounding box center [497, 171] width 115 height 15
type input "womens-nightwear"
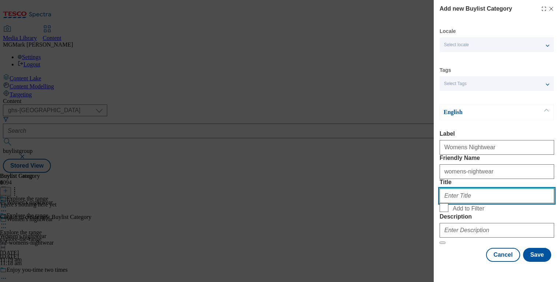
click at [464, 203] on input "Title" at bounding box center [497, 195] width 115 height 15
paste input "Womens Nightwear"
type input "Womens Nightwear"
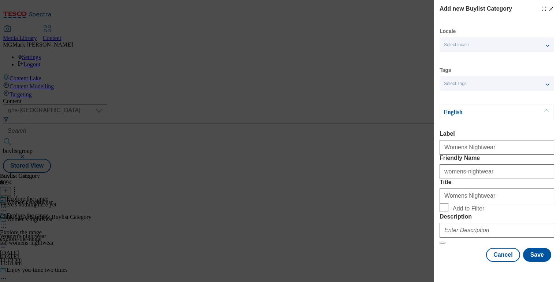
click at [464, 212] on span "Add to Filter" at bounding box center [468, 208] width 31 height 7
click at [449, 212] on input "Add to Filter" at bounding box center [444, 207] width 9 height 9
checkbox input "true"
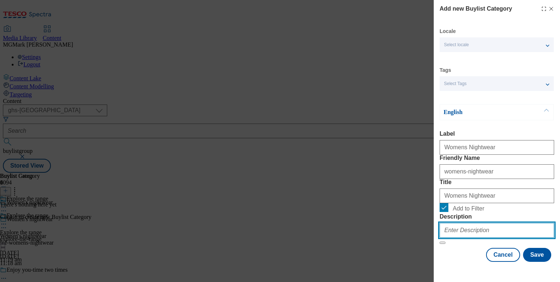
click at [474, 231] on input "Description" at bounding box center [497, 230] width 115 height 15
paste input "fnf_hub_nightwear_womens"
type input "fnf_hub_nightwear_womens"
paste input "Cosy down with women's nightwear from F&F. Explore a range of pyjamas, nighties…"
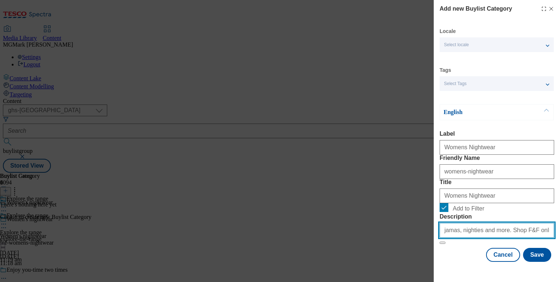
drag, startPoint x: 507, startPoint y: 232, endPoint x: 615, endPoint y: 234, distance: 107.3
click at [560, 175] on html "Icons icon_account icon_add icon_backward_link icon_basket icon_benefits icon_c…" at bounding box center [280, 87] width 560 height 175
type input "Cosy down with women's nightwear from F&F. Explore a range of pyjamas, nighties…"
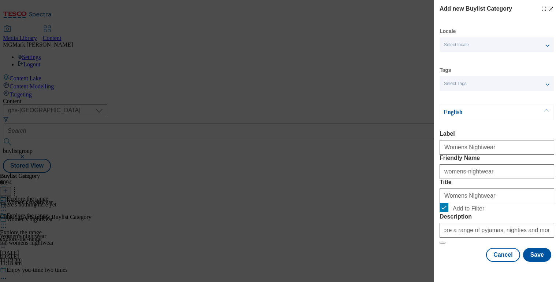
scroll to position [0, 0]
click at [455, 261] on div "Cancel Save" at bounding box center [497, 254] width 115 height 14
click at [533, 261] on button "Save" at bounding box center [537, 254] width 28 height 14
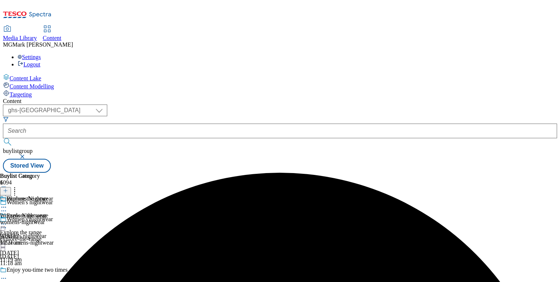
click at [53, 195] on div "Womens Nightwear Womens Nightwear womens-nightwear 29 Aug 2025 11:21 am" at bounding box center [26, 220] width 53 height 51
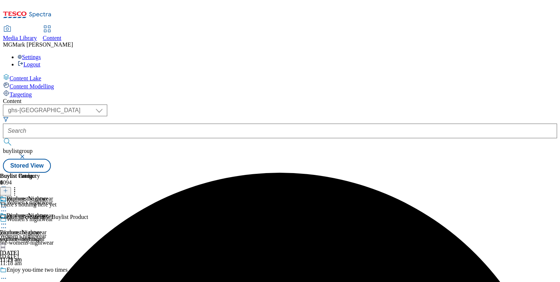
click at [7, 220] on icon at bounding box center [3, 223] width 7 height 7
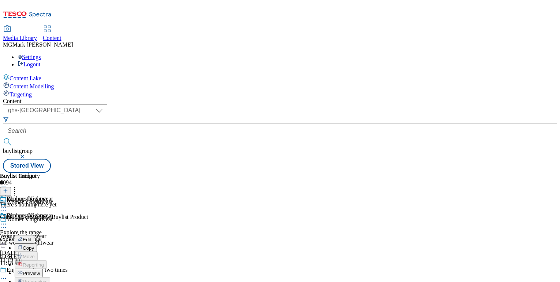
click at [37, 243] on button "Copy" at bounding box center [26, 247] width 22 height 8
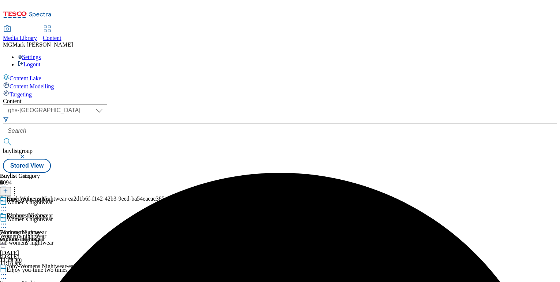
click at [6, 274] on circle at bounding box center [5, 274] width 1 height 1
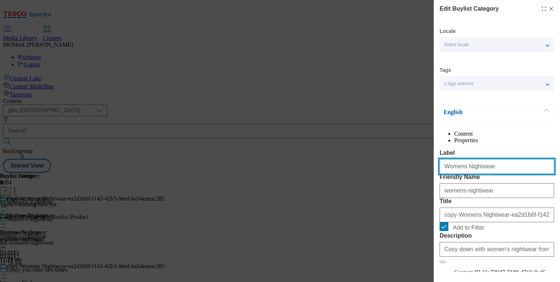
click at [488, 174] on input "Womens Nightwear" at bounding box center [497, 166] width 115 height 15
paste input "Robes"
type input "Robes"
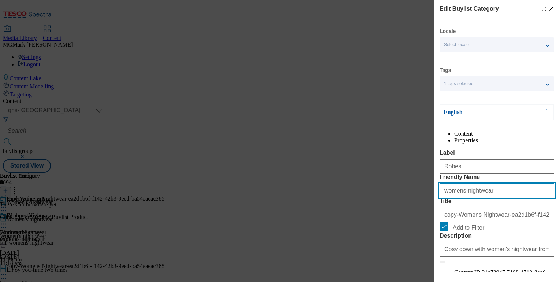
click at [478, 198] on input "womens-nightwear" at bounding box center [497, 190] width 115 height 15
paste input "Robes"
type input "Robes"
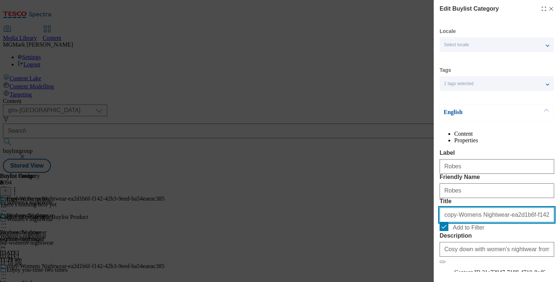
click at [475, 222] on input "copy-Womens Nightwear-ea2d1b6f-f142-42b3-9eed-ba54eaeac385" at bounding box center [497, 214] width 115 height 15
paste input "Robes"
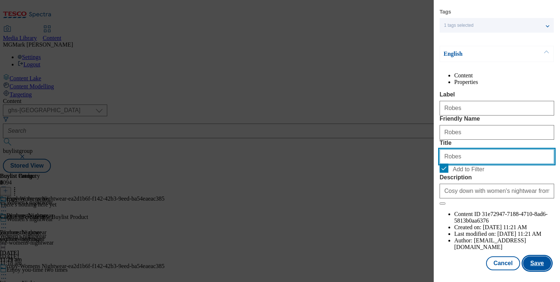
type input "Robes"
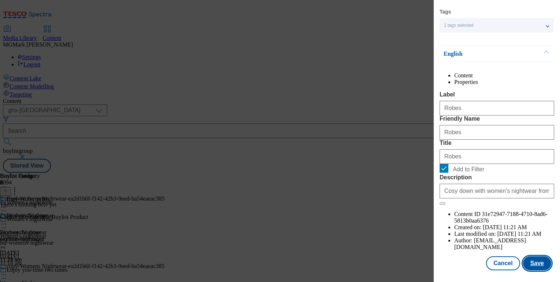
click at [541, 264] on button "Save" at bounding box center [537, 263] width 28 height 14
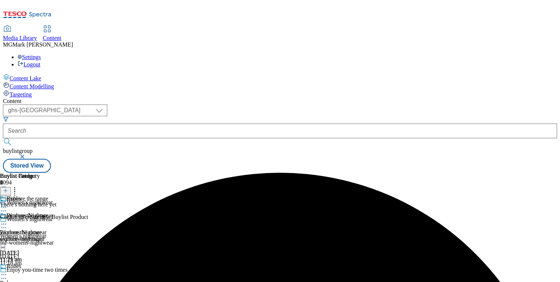
click at [4, 274] on circle at bounding box center [3, 274] width 1 height 1
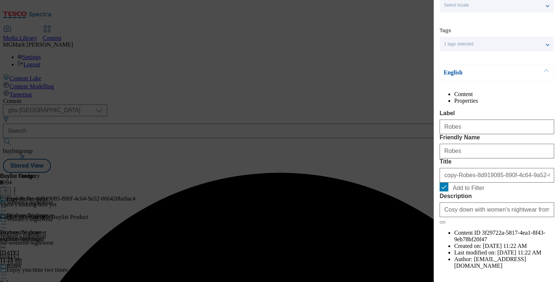
scroll to position [72, 0]
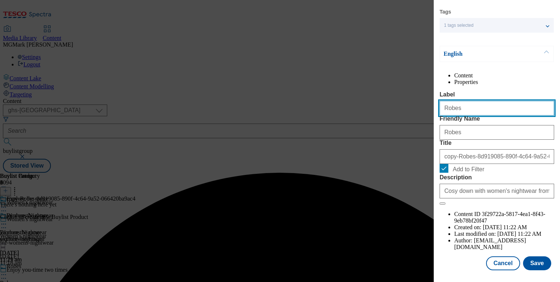
click at [465, 114] on input "Robes" at bounding box center [497, 108] width 115 height 15
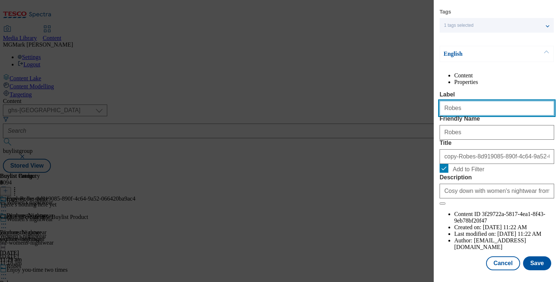
click at [465, 114] on input "Robes" at bounding box center [497, 108] width 115 height 15
paste input "Cosy Top"
type input "Cosy Tops"
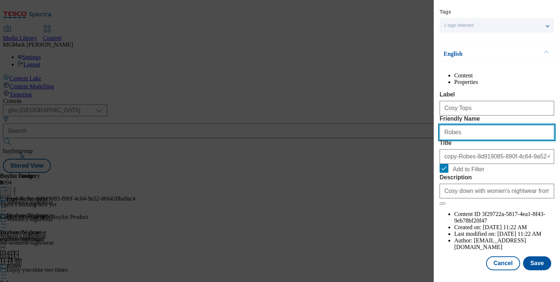
click at [457, 139] on input "Robes" at bounding box center [497, 132] width 115 height 15
paste input "Cosy Top"
drag, startPoint x: 470, startPoint y: 148, endPoint x: 381, endPoint y: 147, distance: 89.3
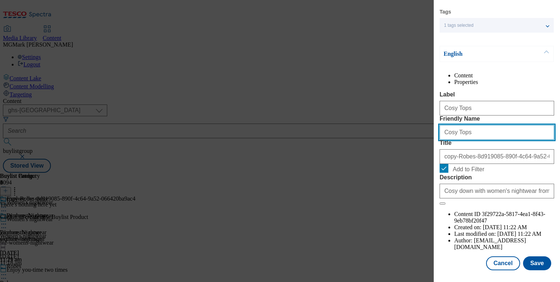
click at [381, 147] on div "Edit Buylist Category Locale Select locale English Welsh Tags 1 tags selected f…" at bounding box center [280, 141] width 560 height 282
type input "cosy-tops"
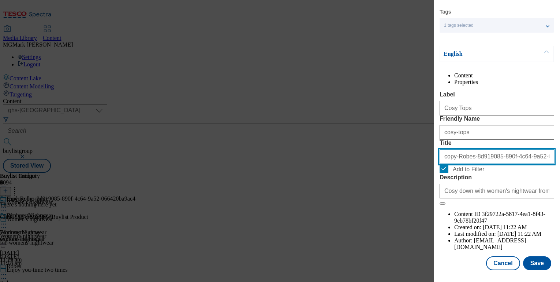
click at [473, 164] on input "copy-Robes-8d919085-890f-4c64-9a52-066420ba9ac4" at bounding box center [497, 156] width 115 height 15
paste input "Cosy Tops"
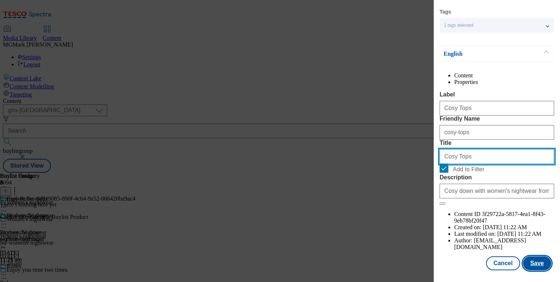
type input "Cosy Tops"
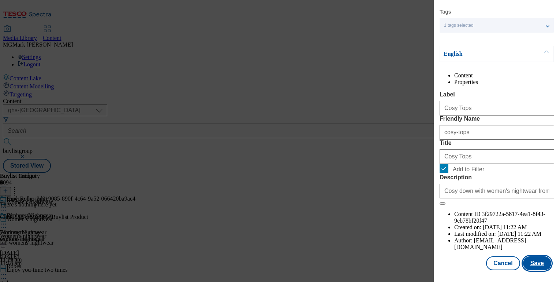
click at [535, 259] on button "Save" at bounding box center [537, 263] width 28 height 14
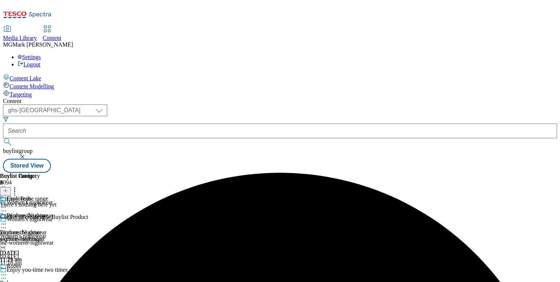
scroll to position [61, 0]
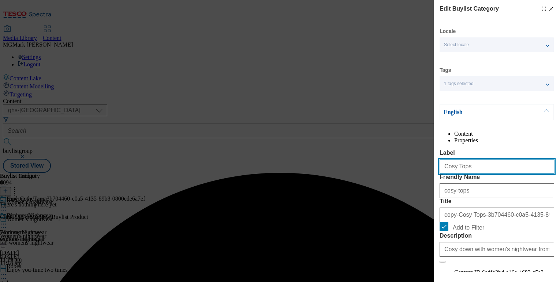
click at [481, 174] on input "Cosy Tops" at bounding box center [497, 166] width 115 height 15
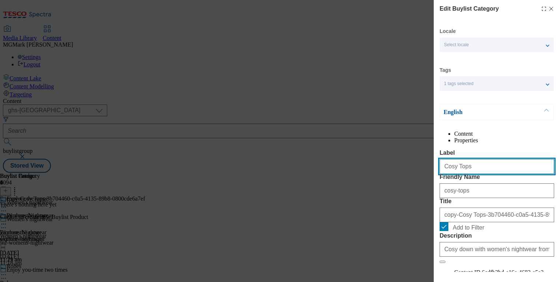
click at [481, 174] on input "Cosy Tops" at bounding box center [497, 166] width 115 height 15
paste input "Loungewear"
type input "Loungewear"
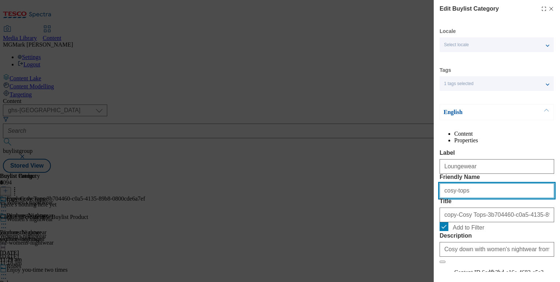
click at [470, 198] on input "cosy-tops" at bounding box center [497, 190] width 115 height 15
paste input "Loungewear"
click at [446, 198] on input "Loungewear" at bounding box center [497, 190] width 115 height 15
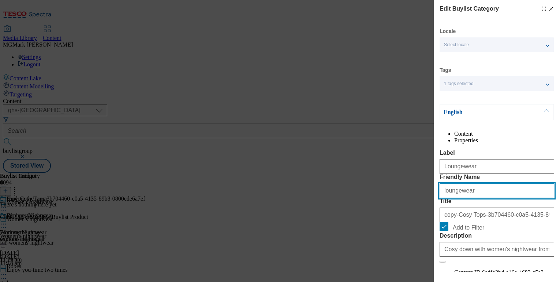
type input "loungewear"
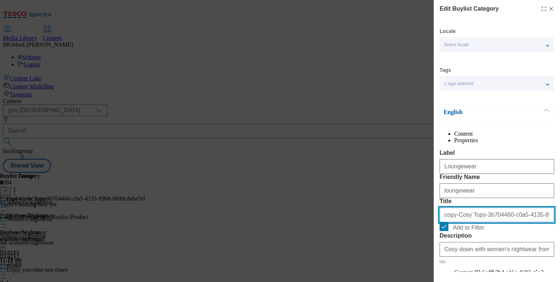
click at [454, 222] on input "copy-Cosy Tops-3b704460-c0a5-4135-89b8-0800cde6a7ef" at bounding box center [497, 214] width 115 height 15
paste input "Loungewear"
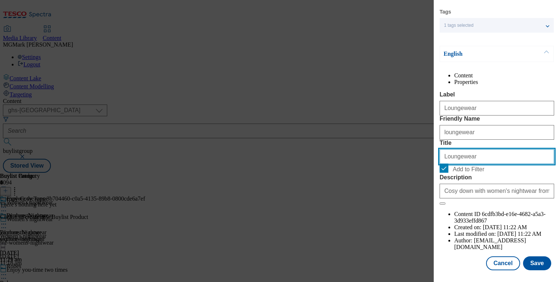
scroll to position [79, 0]
type input "Loungewear"
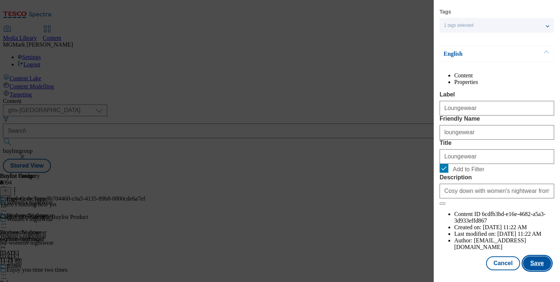
click at [538, 267] on button "Save" at bounding box center [537, 263] width 28 height 14
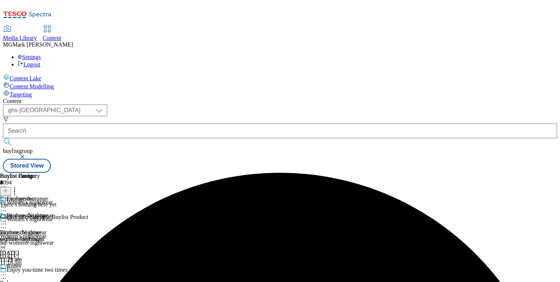
scroll to position [61, 0]
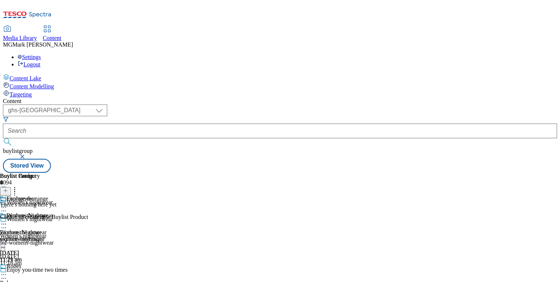
scroll to position [131, 0]
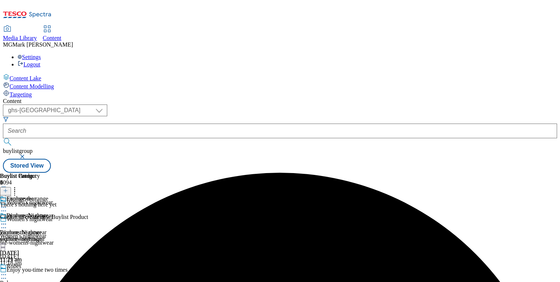
scroll to position [144, 0]
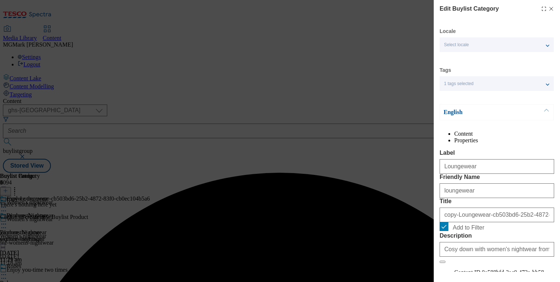
scroll to position [79, 0]
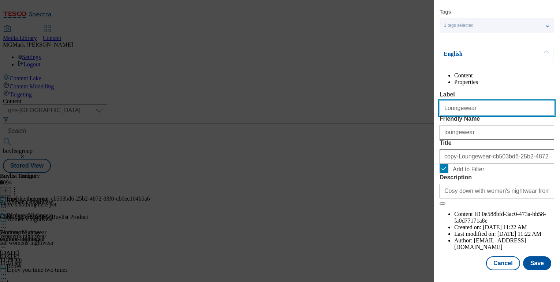
click at [458, 109] on input "Loungewear" at bounding box center [497, 108] width 115 height 15
paste input "pyjama sets"
type input "pyjama sets"
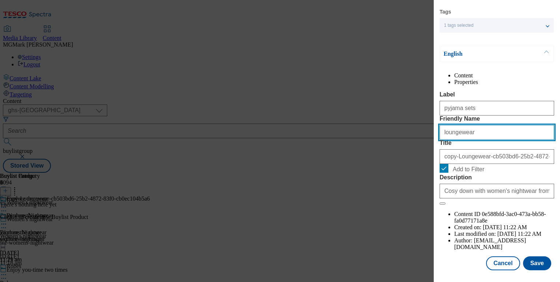
click at [461, 137] on input "loungewear" at bounding box center [497, 132] width 115 height 15
paste input "pyjama sets"
type input "pyjama sets"
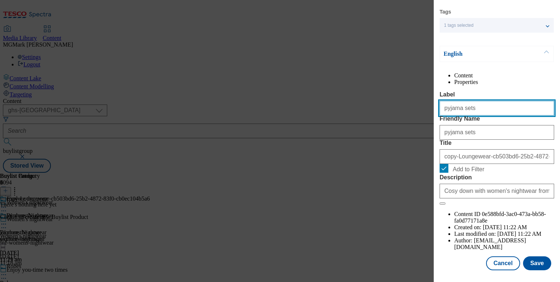
click at [446, 104] on input "pyjama sets" at bounding box center [497, 108] width 115 height 15
type input "Pyjama sets"
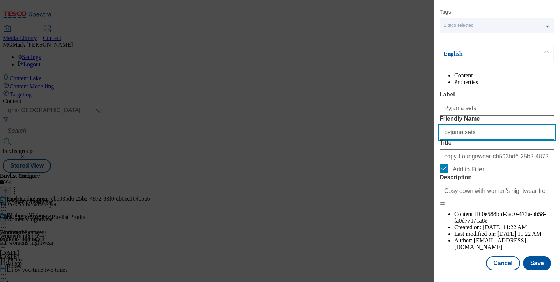
click at [447, 139] on input "pyjama sets" at bounding box center [497, 132] width 115 height 15
type input "Pyjama sets"
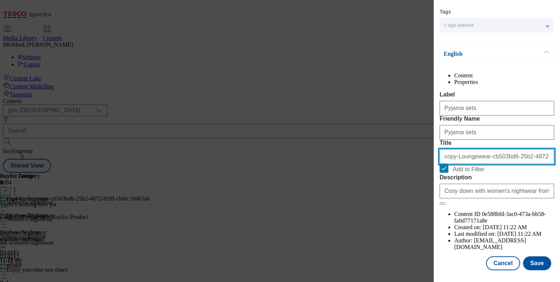
click at [451, 164] on input "copy-Loungewear-cb503bd6-25b2-4872-83f0-cb0ec104b5a6" at bounding box center [497, 156] width 115 height 15
paste input "pyjama sets"
click at [447, 164] on input "pyjama sets" at bounding box center [497, 156] width 115 height 15
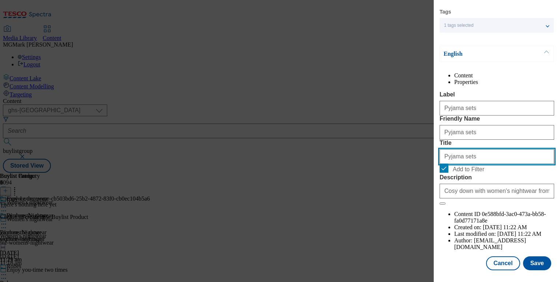
type input "Pyjama sets"
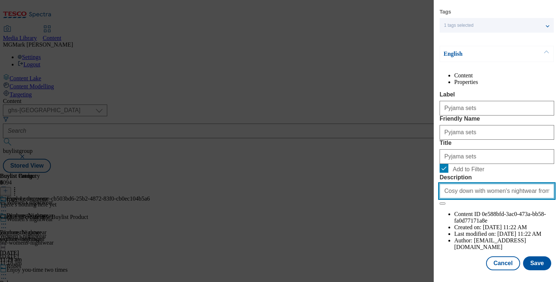
click at [453, 198] on input "Cosy down with women's nightwear from F&F. Explore a range of pyjamas, nighties…" at bounding box center [497, 190] width 115 height 15
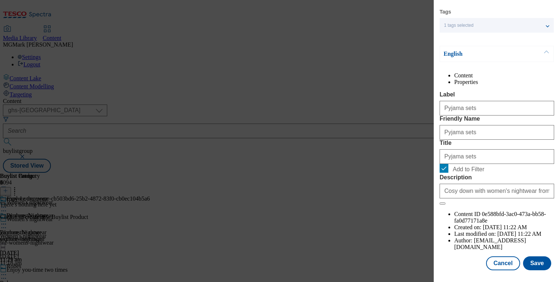
click at [514, 205] on form "Label Pyjama sets Friendly Name Pyjama sets Title Pyjama sets Add to Filter Des…" at bounding box center [497, 147] width 115 height 113
click at [539, 261] on button "Save" at bounding box center [537, 263] width 28 height 14
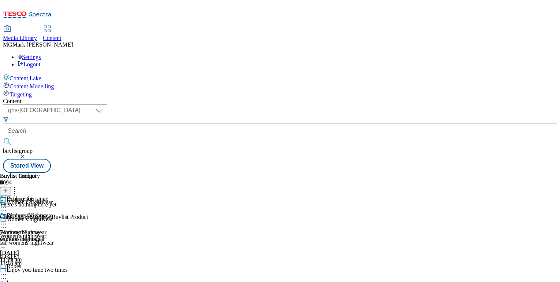
scroll to position [61, 0]
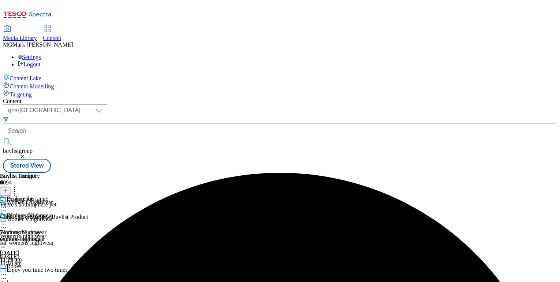
scroll to position [61, 0]
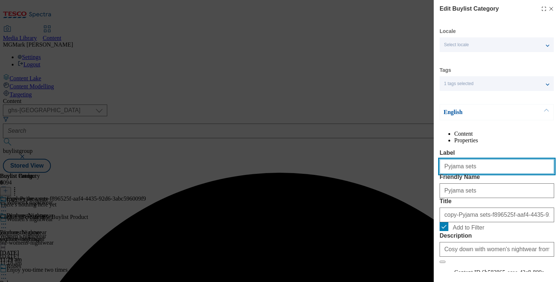
click at [478, 174] on input "Pyjama sets" at bounding box center [497, 166] width 115 height 15
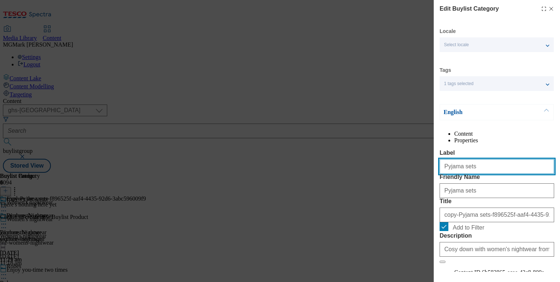
click at [478, 174] on input "Pyjama sets" at bounding box center [497, 166] width 115 height 15
paste input "pyjama top"
click at [446, 174] on input "pyjama tops" at bounding box center [497, 166] width 115 height 15
type input "Pyjama tops"
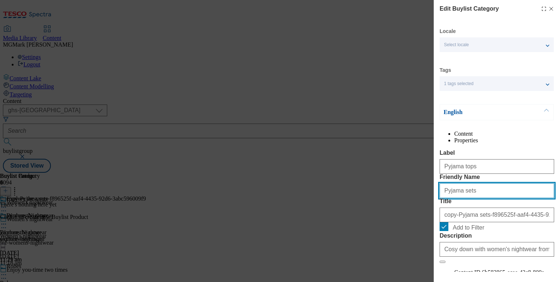
click at [447, 198] on input "Pyjama sets" at bounding box center [497, 190] width 115 height 15
drag, startPoint x: 465, startPoint y: 219, endPoint x: 390, endPoint y: 219, distance: 74.3
click at [392, 219] on div "Edit Buylist Category Locale Select locale English Welsh Tags 1 tags selected f…" at bounding box center [280, 141] width 560 height 282
paste input "pyjama top"
type input "pyjama-tops"
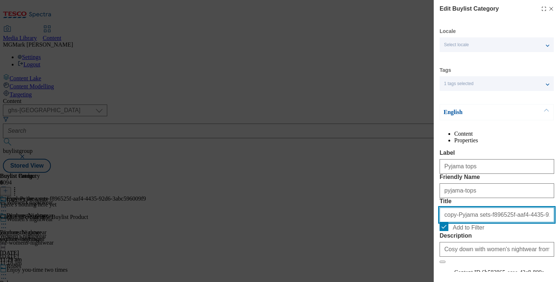
click at [458, 222] on input "copy-Pyjama sets-f896525f-aaf4-4435-92d6-3abc596009f9" at bounding box center [497, 214] width 115 height 15
paste input "pyjama tops"
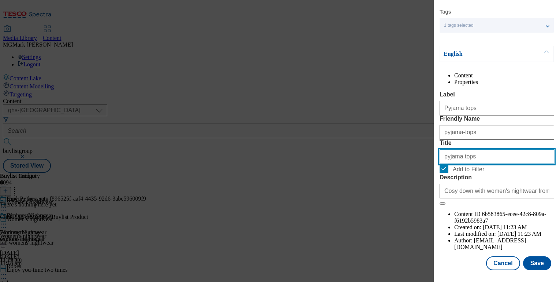
click at [446, 164] on input "pyjama tops" at bounding box center [497, 156] width 115 height 15
type input "Pyjama tops"
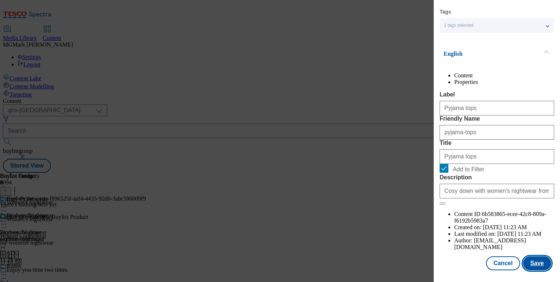
click at [532, 261] on button "Save" at bounding box center [537, 263] width 28 height 14
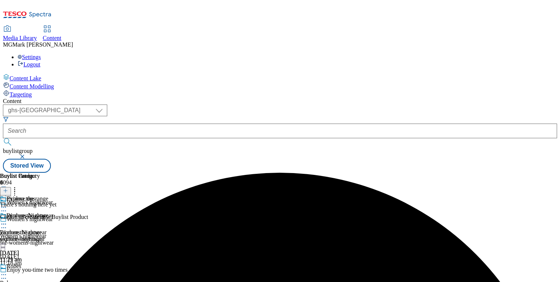
scroll to position [61, 0]
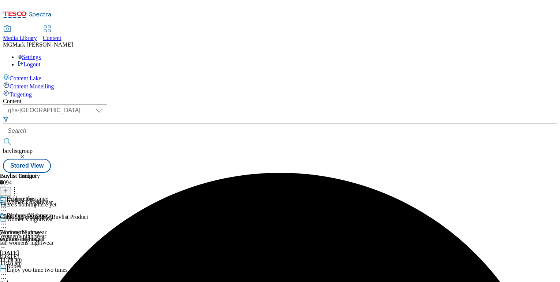
scroll to position [61, 0]
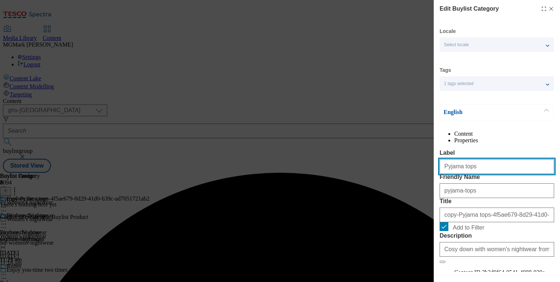
click at [474, 174] on input "Pyjama tops" at bounding box center [497, 166] width 115 height 15
paste input "pyjama bottom"
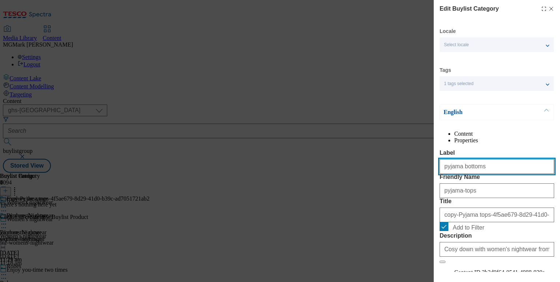
click at [447, 174] on input "pyjama bottoms" at bounding box center [497, 166] width 115 height 15
type input "Pyjama bottoms"
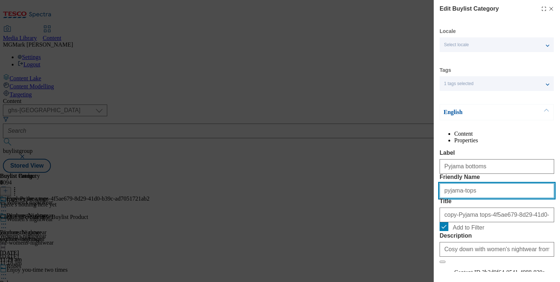
click at [457, 198] on input "pyjama-tops" at bounding box center [497, 190] width 115 height 15
paste input "bottom"
click at [459, 198] on input "pyjama bottoms" at bounding box center [497, 190] width 115 height 15
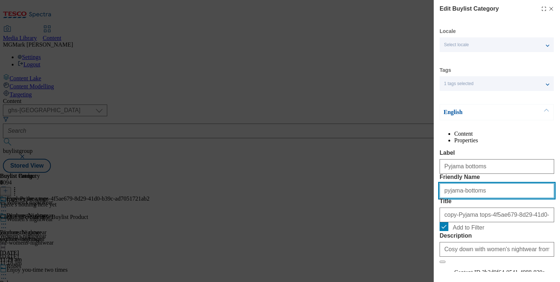
type input "pyjama-bottoms"
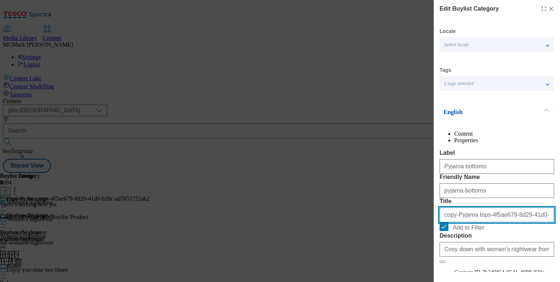
click at [463, 222] on input "copy-Pyjama tops-4f5ae679-8d29-41d0-b39c-ad7051721ab2" at bounding box center [497, 214] width 115 height 15
paste input "pyjama bottoms"
click at [446, 222] on input "pyjama bottoms" at bounding box center [497, 214] width 115 height 15
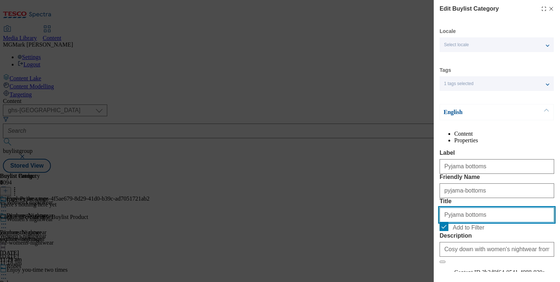
scroll to position [79, 0]
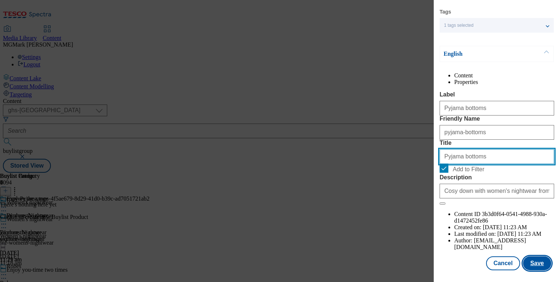
type input "Pyjama bottoms"
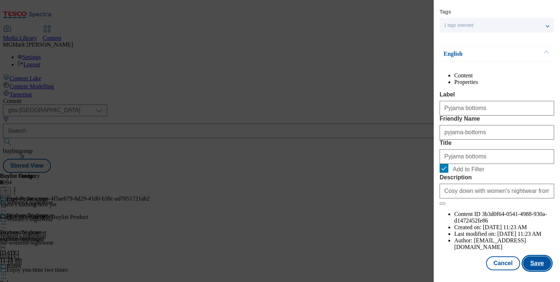
click at [535, 266] on button "Save" at bounding box center [537, 263] width 28 height 14
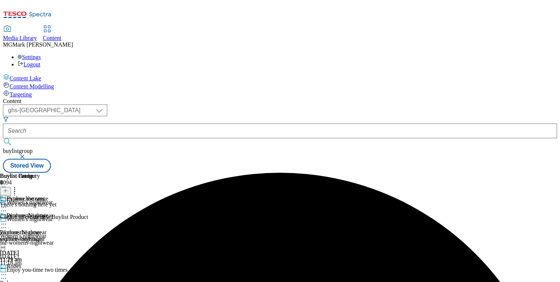
scroll to position [61, 0]
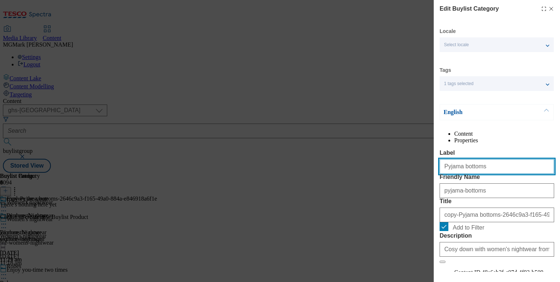
click at [472, 174] on input "Pyjama bottoms" at bounding box center [497, 166] width 115 height 15
paste input "nightdress'"
click at [447, 174] on input "nightdress'" at bounding box center [497, 166] width 115 height 15
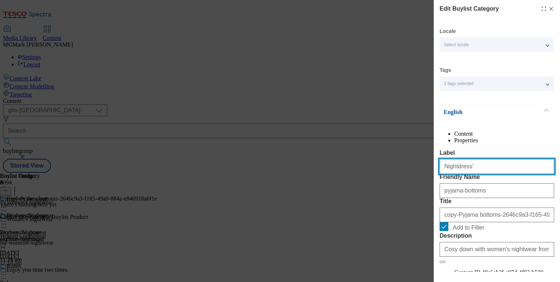
type input "Nightdress'"
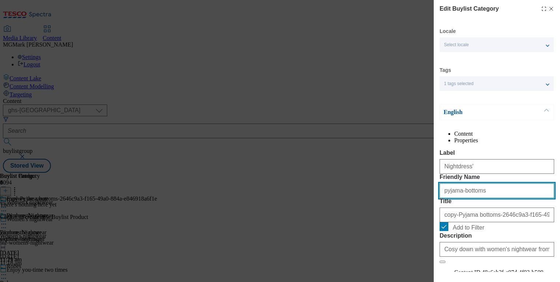
click at [455, 198] on input "pyjama-bottoms" at bounding box center [497, 190] width 115 height 15
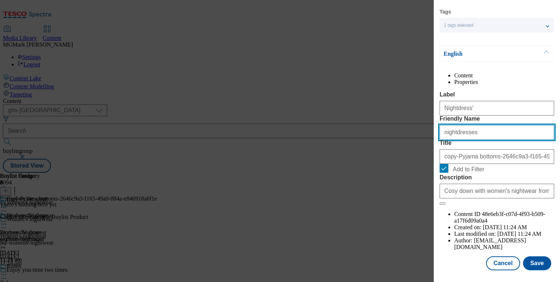
scroll to position [79, 0]
type input "nightdresses"
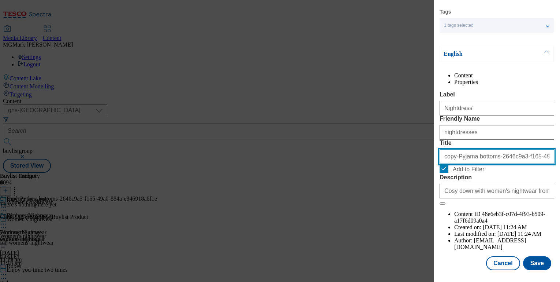
click at [469, 164] on input "copy-Pyjama bottoms-2646c9a3-f165-49a0-884a-e846918a6f1e" at bounding box center [497, 156] width 115 height 15
paste input "nightdress'"
click at [447, 164] on input "nightdress'" at bounding box center [497, 156] width 115 height 15
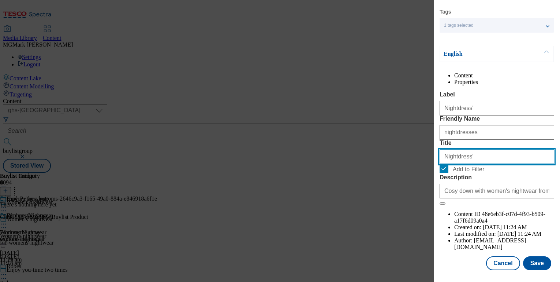
type input "Nightdress'"
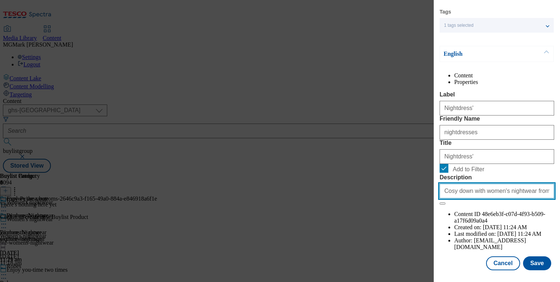
click at [448, 198] on input "Cosy down with women's nightwear from F&F. Explore a range of pyjamas, nighties…" at bounding box center [497, 190] width 115 height 15
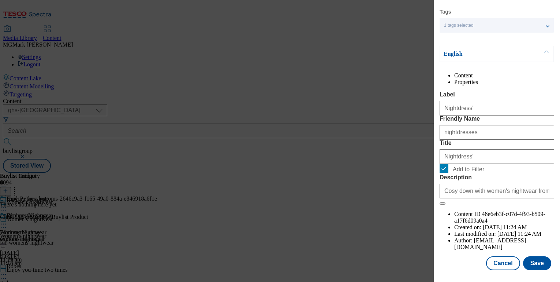
click at [509, 205] on form "Label Nightdress' Friendly Name nightdresses Title Nightdress' Add to Filter De…" at bounding box center [497, 147] width 115 height 113
click at [544, 264] on button "Save" at bounding box center [537, 263] width 28 height 14
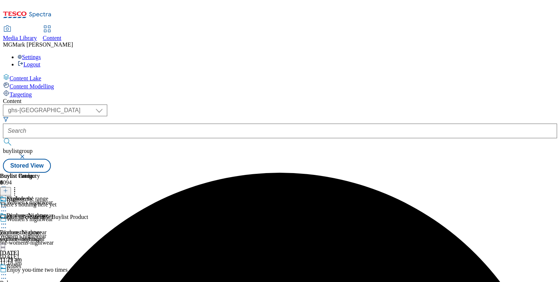
scroll to position [61, 0]
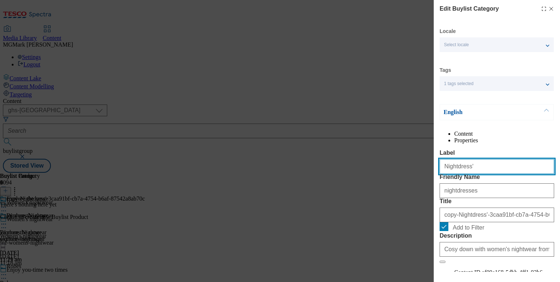
click at [496, 174] on input "Nightdress'" at bounding box center [497, 166] width 115 height 15
paste input "Slippers"
type input "Slippers"
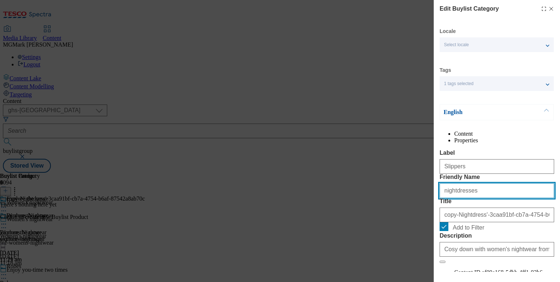
click at [463, 198] on input "nightdresses" at bounding box center [497, 190] width 115 height 15
type input "slippers"
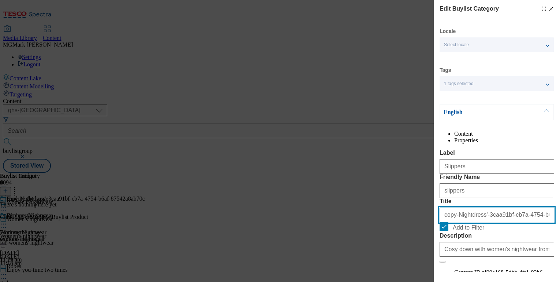
paste input "Slippers"
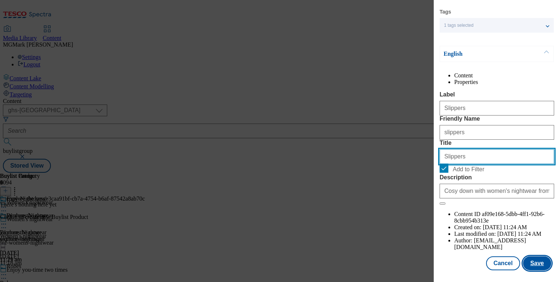
type input "Slippers"
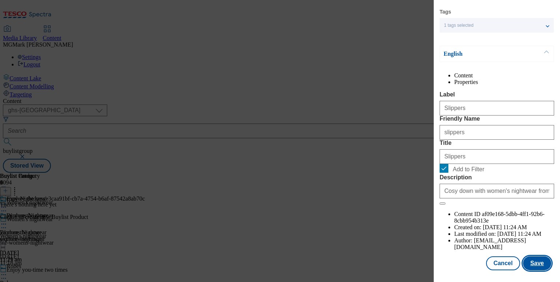
click at [539, 263] on button "Save" at bounding box center [537, 263] width 28 height 14
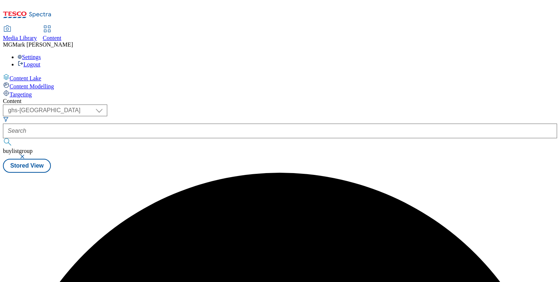
scroll to position [0, 0]
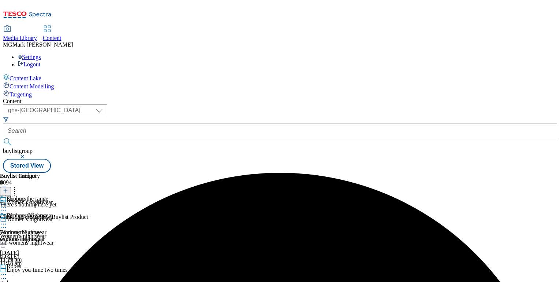
click at [7, 220] on icon at bounding box center [3, 223] width 7 height 7
click at [40, 270] on span "Preview" at bounding box center [31, 272] width 17 height 5
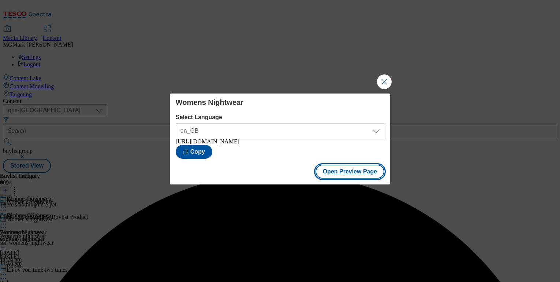
click at [373, 177] on button "Open Preview Page" at bounding box center [350, 171] width 69 height 14
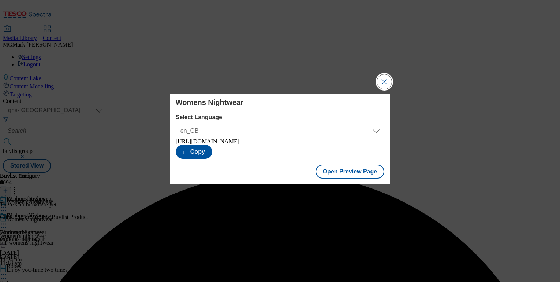
click at [382, 78] on button "Close Modal" at bounding box center [384, 81] width 15 height 15
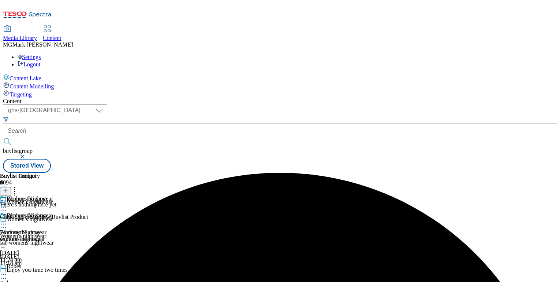
scroll to position [61, 0]
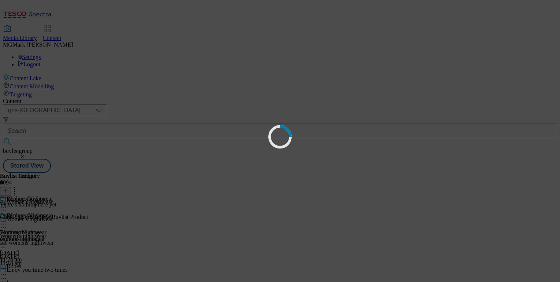
scroll to position [0, 0]
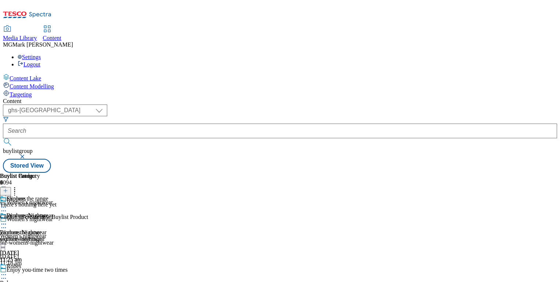
click at [53, 249] on div "29 Aug 2025" at bounding box center [26, 252] width 53 height 7
click at [8, 188] on icon at bounding box center [5, 190] width 5 height 5
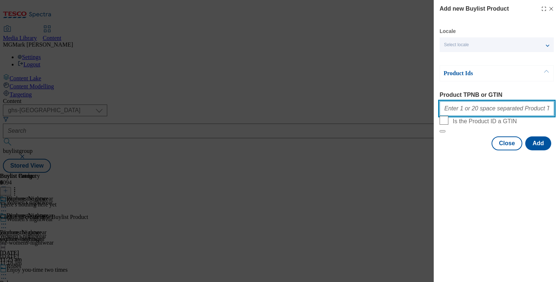
click at [476, 114] on input "Product TPNB or GTIN" at bounding box center [497, 108] width 115 height 15
paste input "96503964 96588897 96588816 96508636 96525120 96510235 96508878 96508694 9650857…"
type input "96503964 96588897 96588816 96508636 96525120 96510235 96508878 96508694 9650857…"
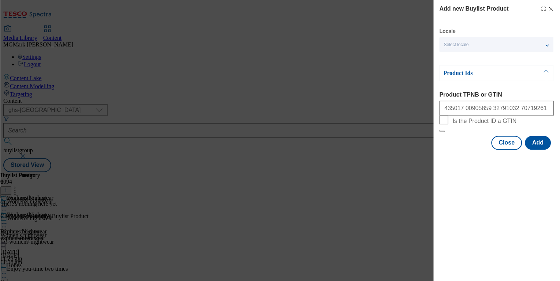
scroll to position [0, 0]
